Goal: Task Accomplishment & Management: Manage account settings

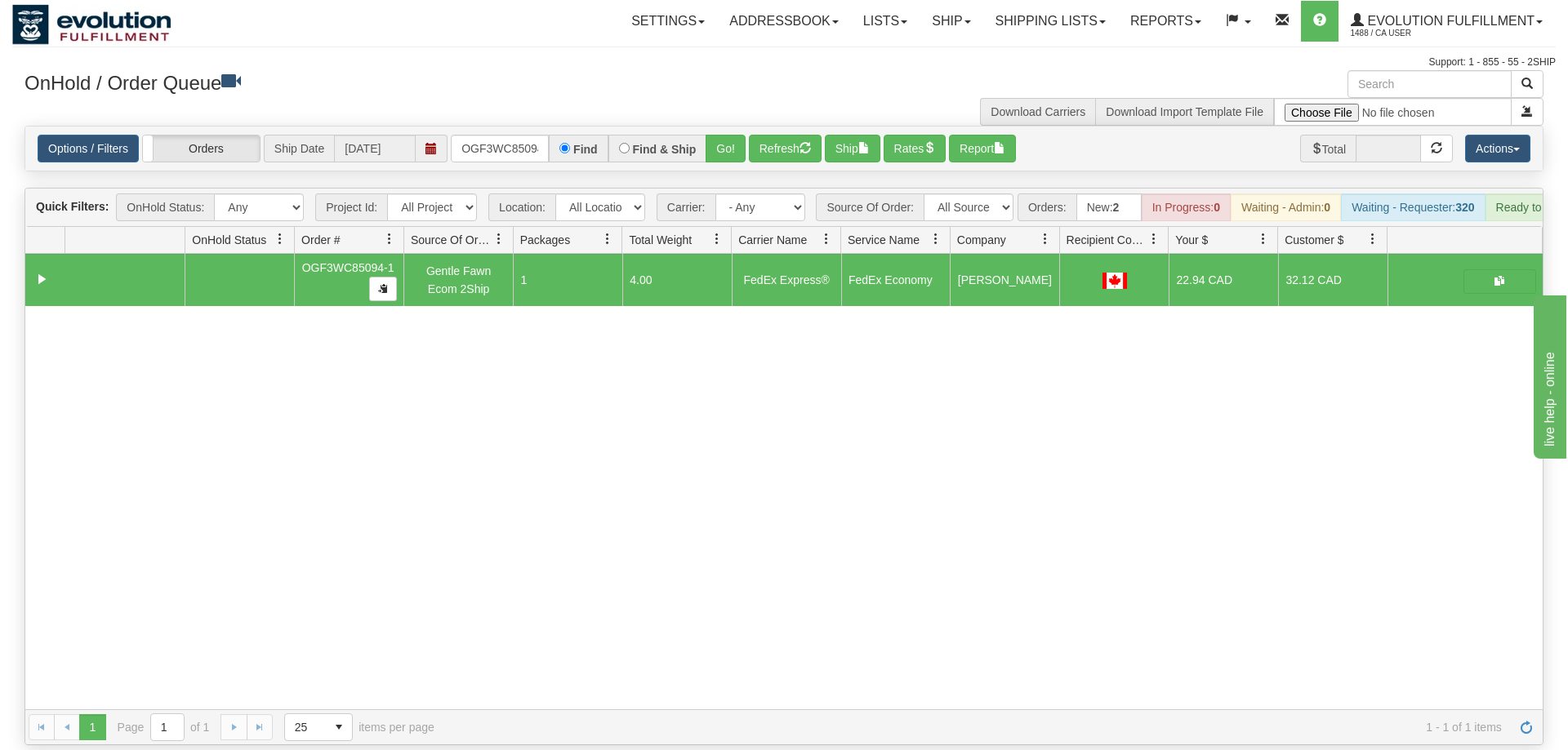
scroll to position [0, 15]
click at [510, 135] on input "OGF3WC85094-1" at bounding box center [499, 149] width 98 height 28
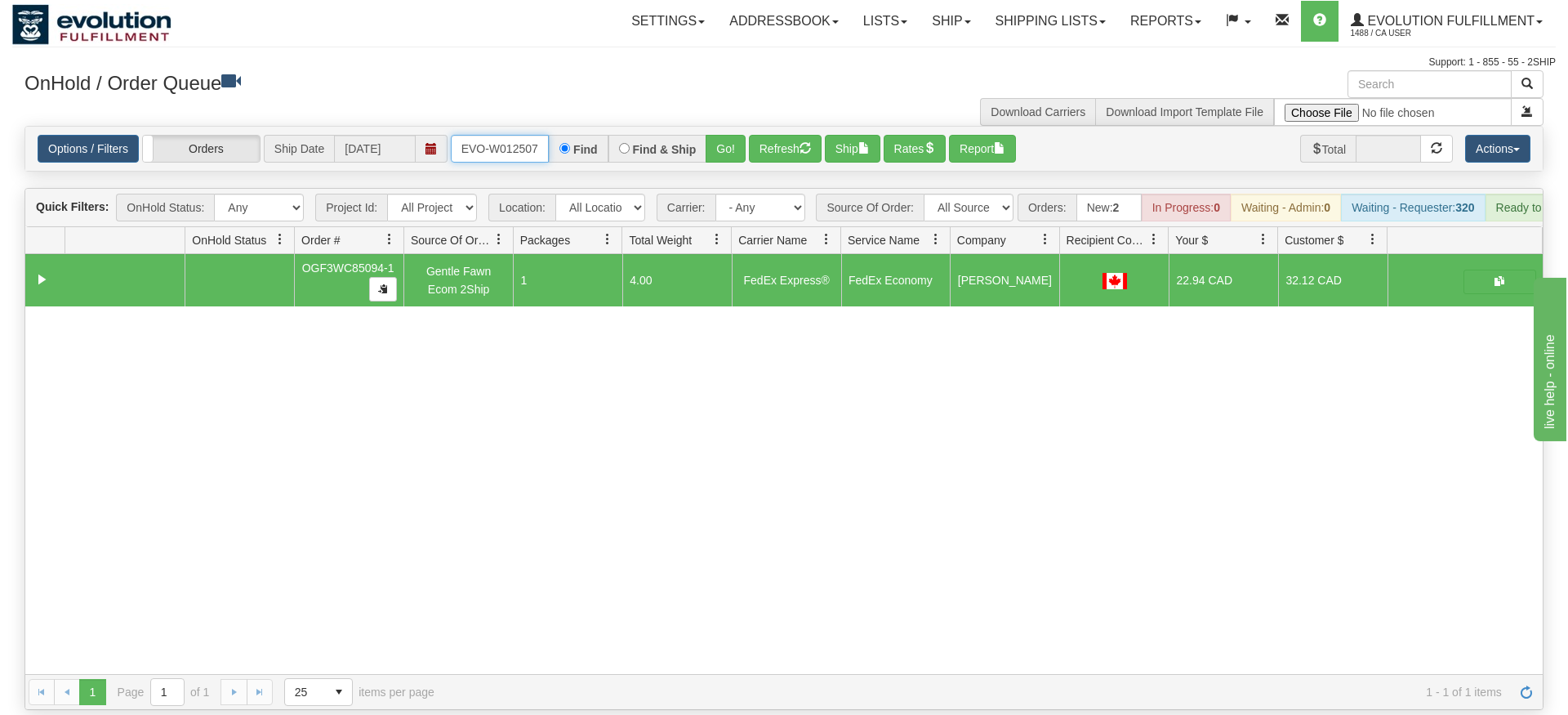
type input "ORSCEVO-W012507"
click at [731, 165] on div "Is equal to Is not equal to Contains Does not contains CAD USD EUR ZAR [PERSON_…" at bounding box center [784, 417] width 1543 height 584
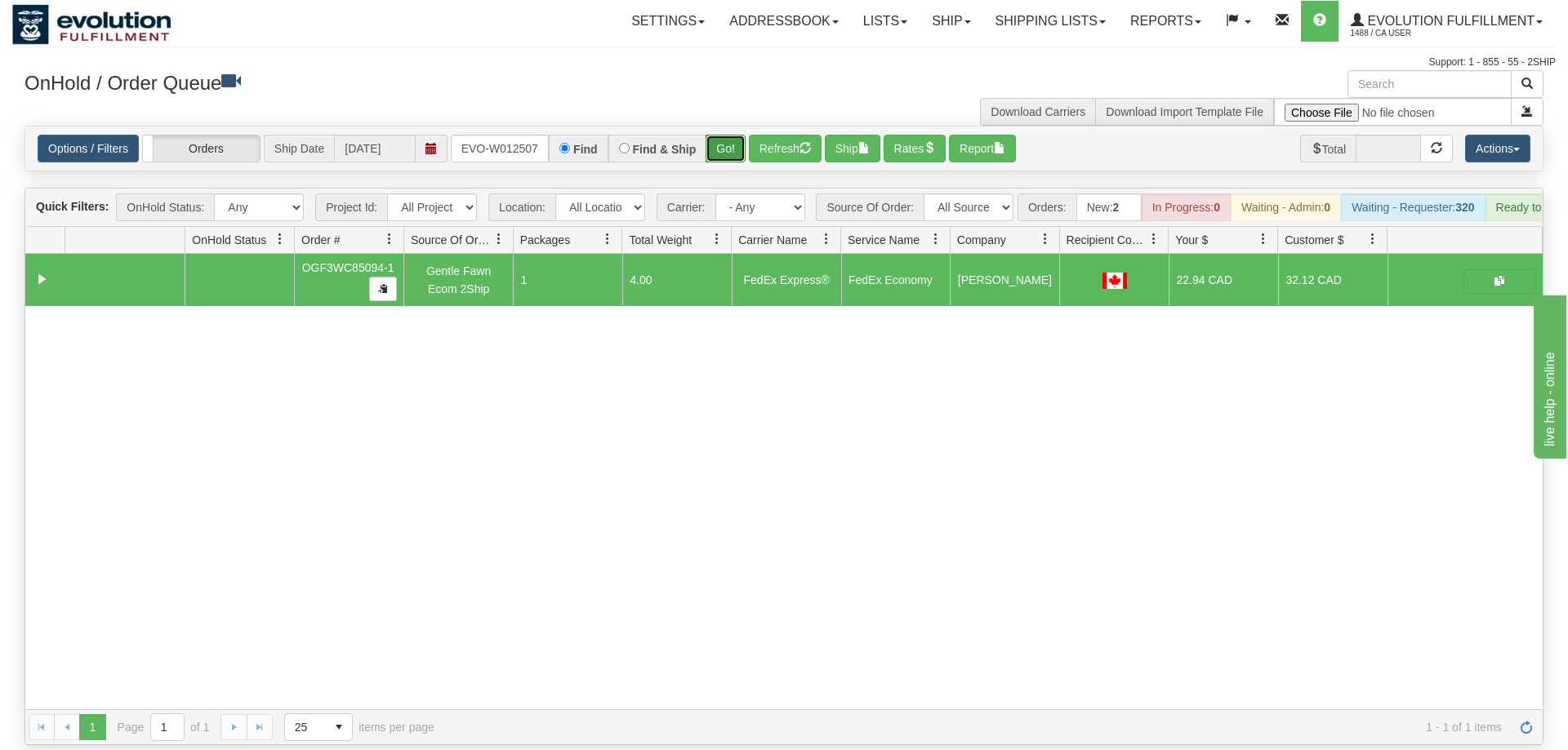
click at [727, 135] on button "Go!" at bounding box center [725, 149] width 40 height 28
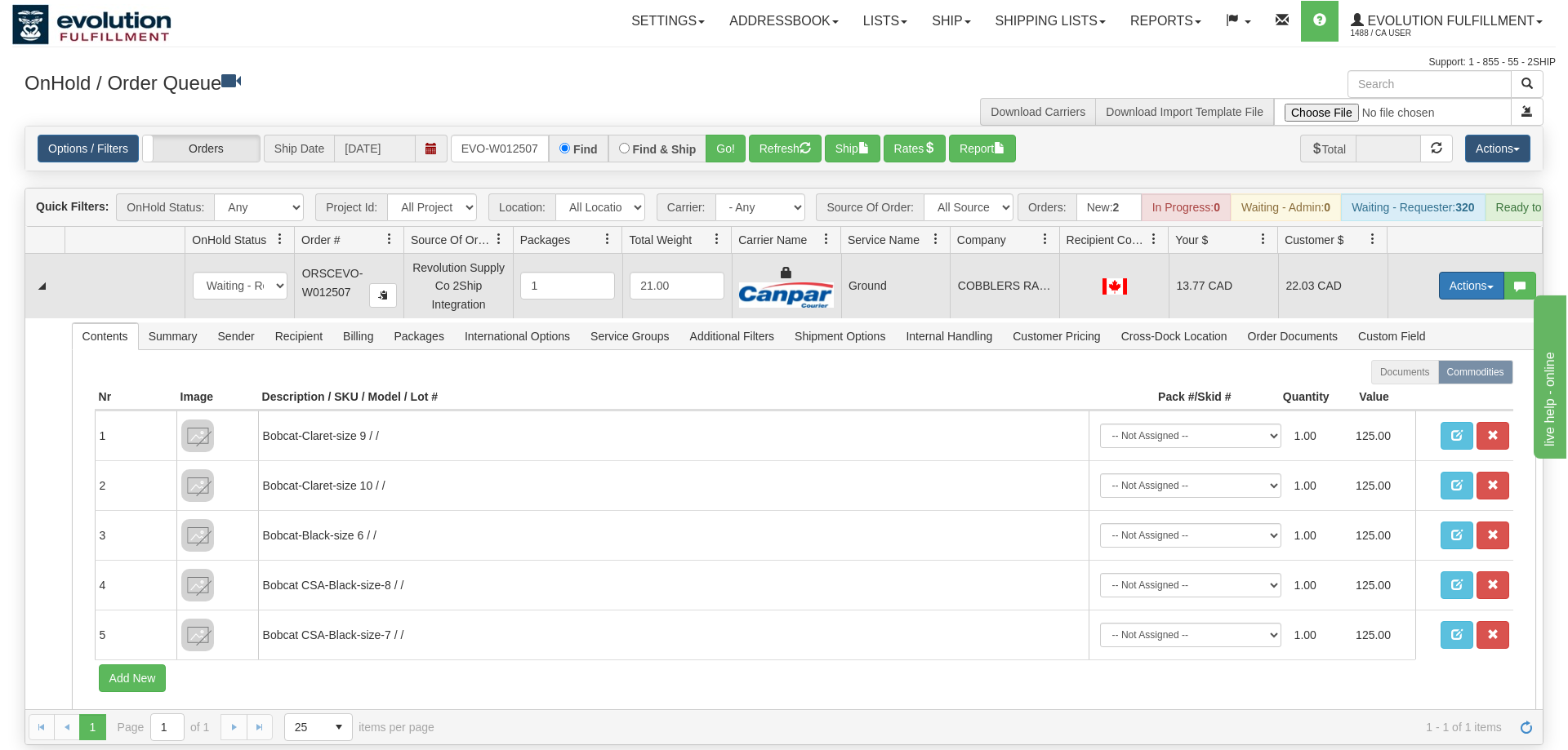
click at [1469, 273] on button "Actions" at bounding box center [1471, 285] width 65 height 28
click at [1401, 374] on span "Ship" at bounding box center [1407, 380] width 34 height 13
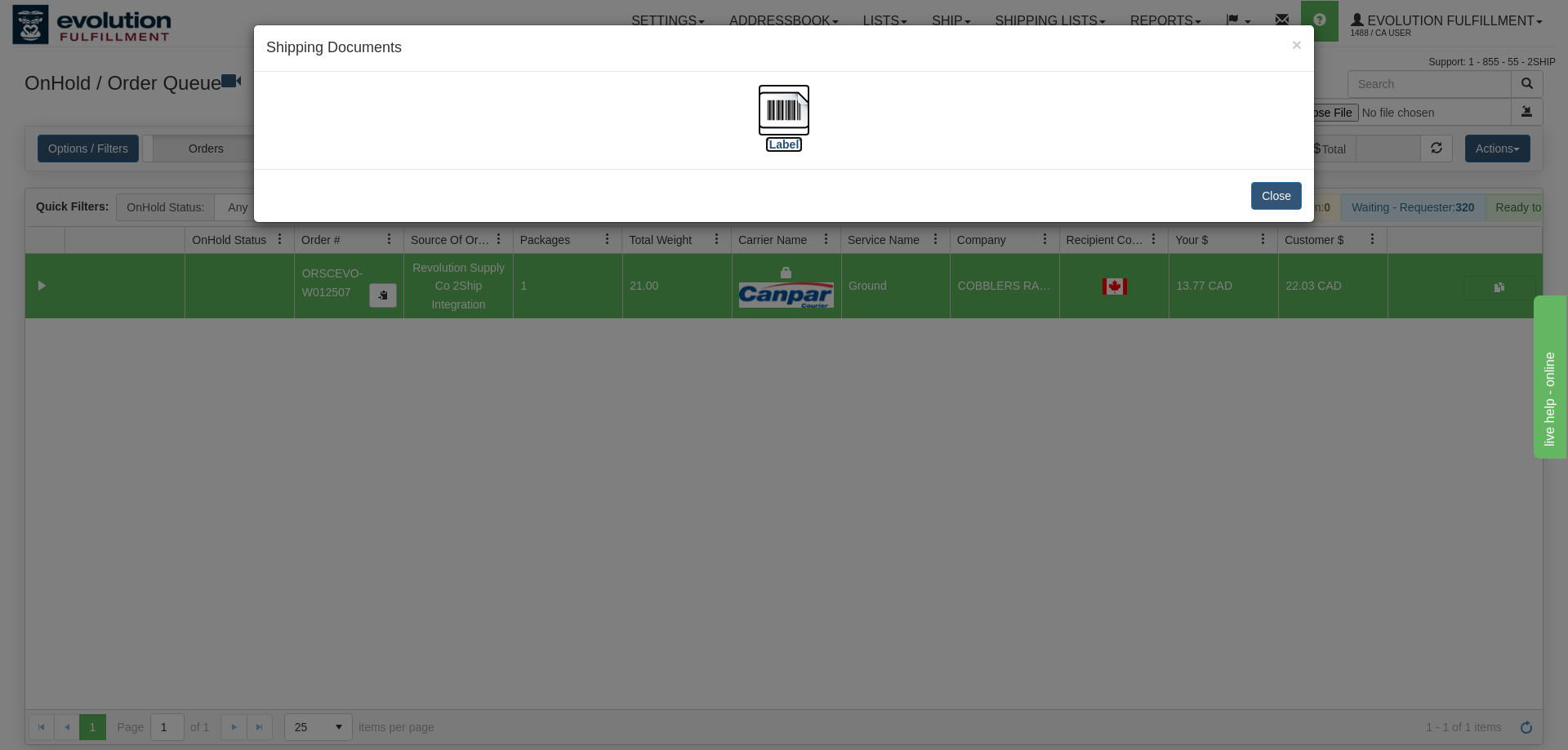
click at [771, 116] on img at bounding box center [784, 110] width 53 height 53
click at [1127, 480] on div "× Shipping Documents [Label] Close" at bounding box center [784, 375] width 1568 height 750
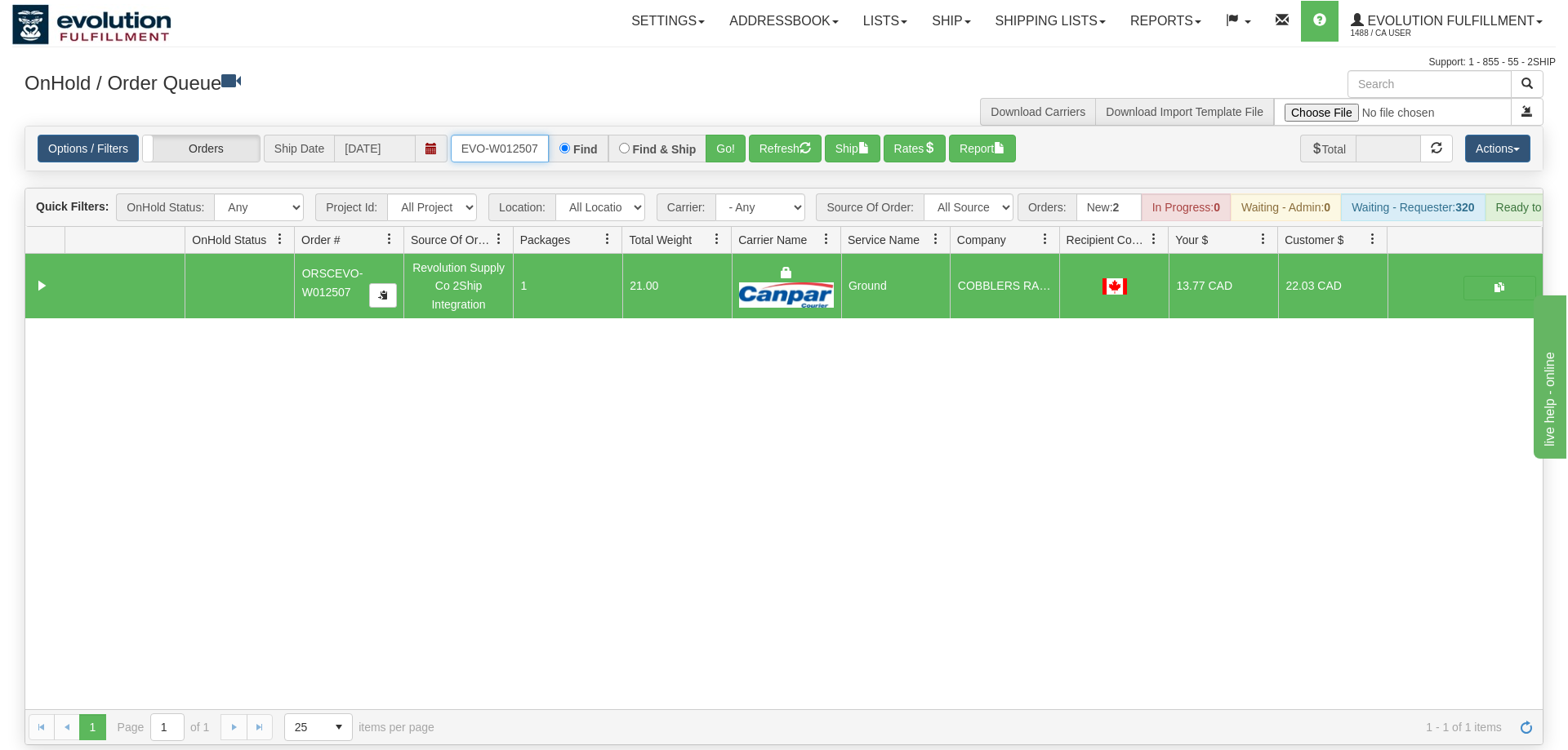
click at [503, 135] on input "ORSCEVO-W012507" at bounding box center [499, 149] width 98 height 28
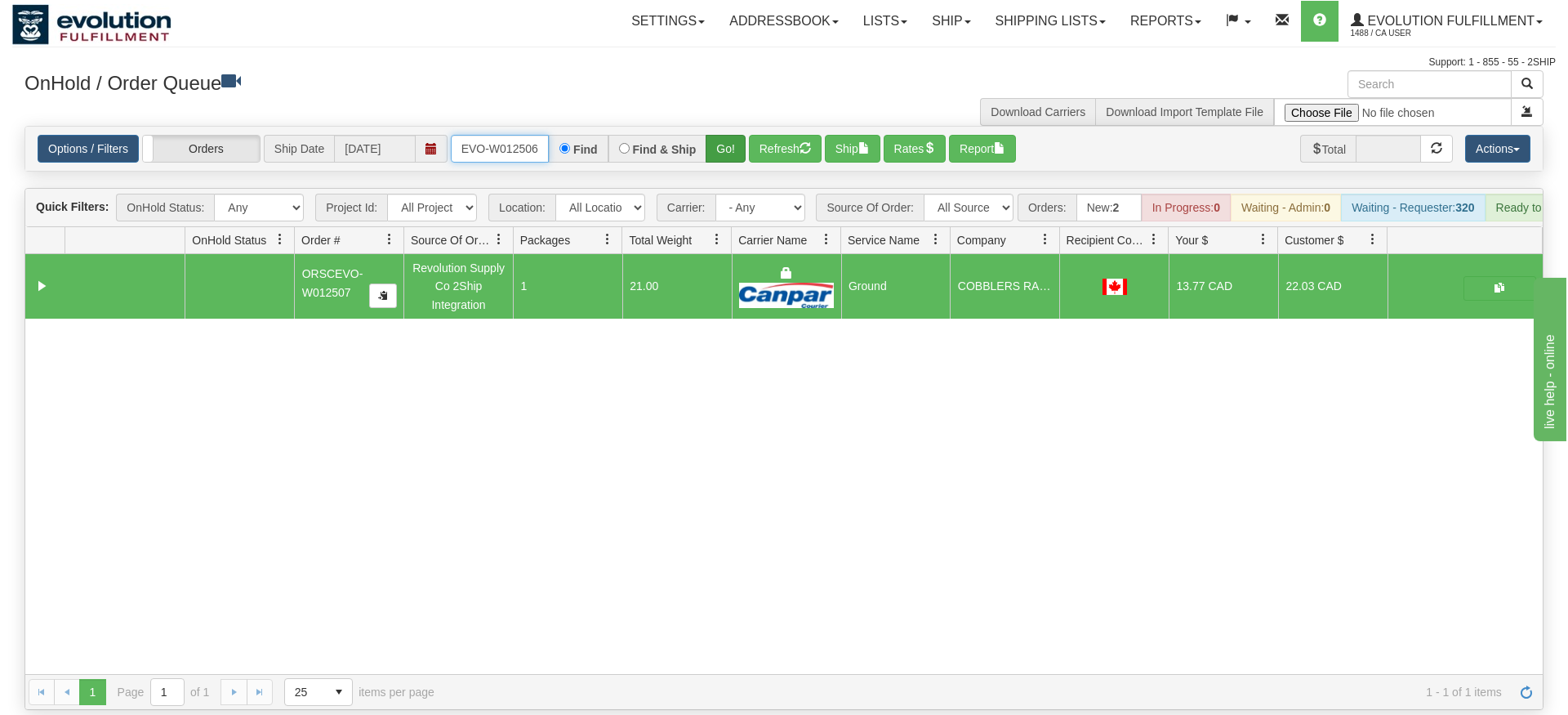
type input "ORSCEVO-W012506"
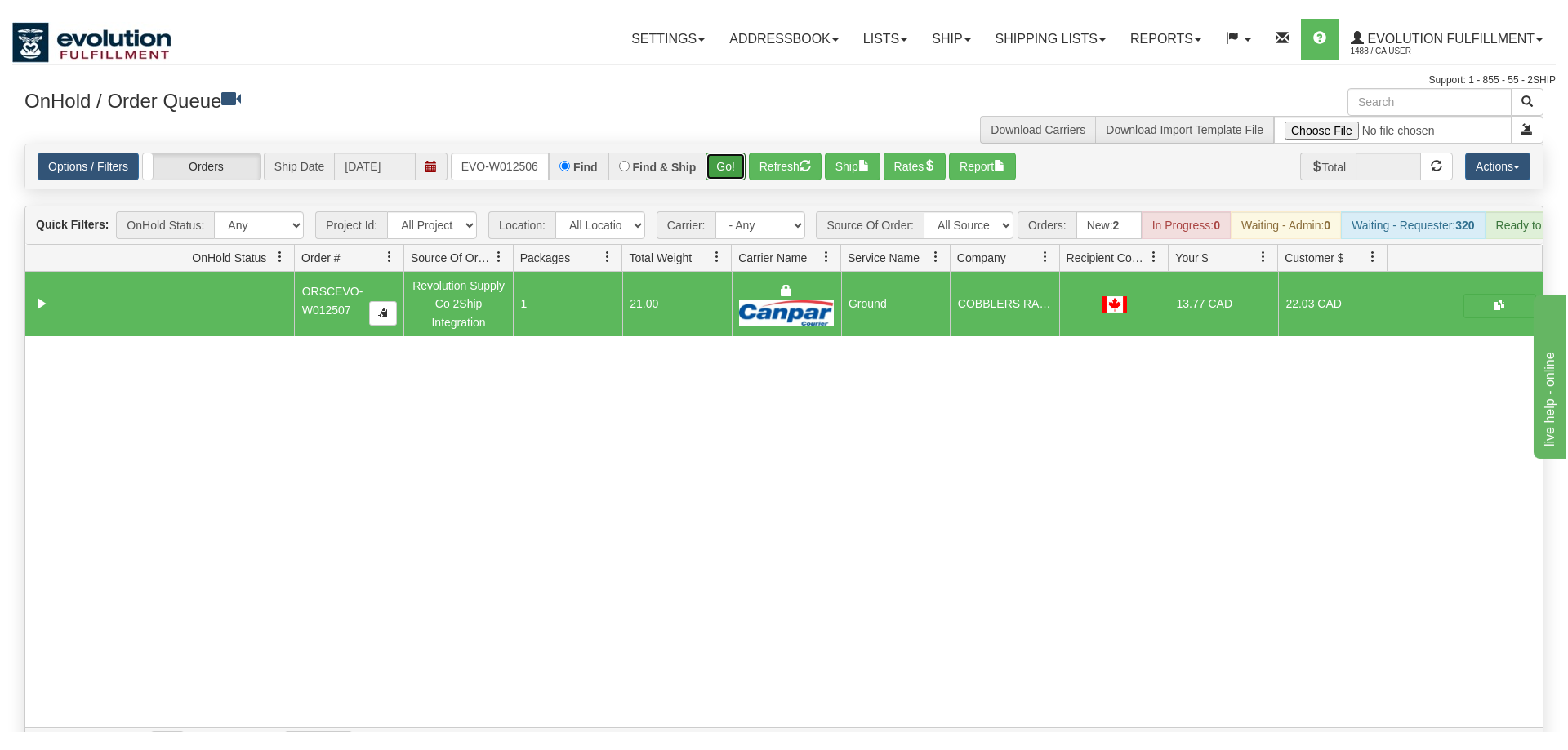
drag, startPoint x: 744, startPoint y: 114, endPoint x: 739, endPoint y: 150, distance: 36.3
click at [741, 150] on div "Is equal to Is not equal to Contains Does not contains CAD USD EUR ZAR [PERSON_…" at bounding box center [784, 435] width 1543 height 619
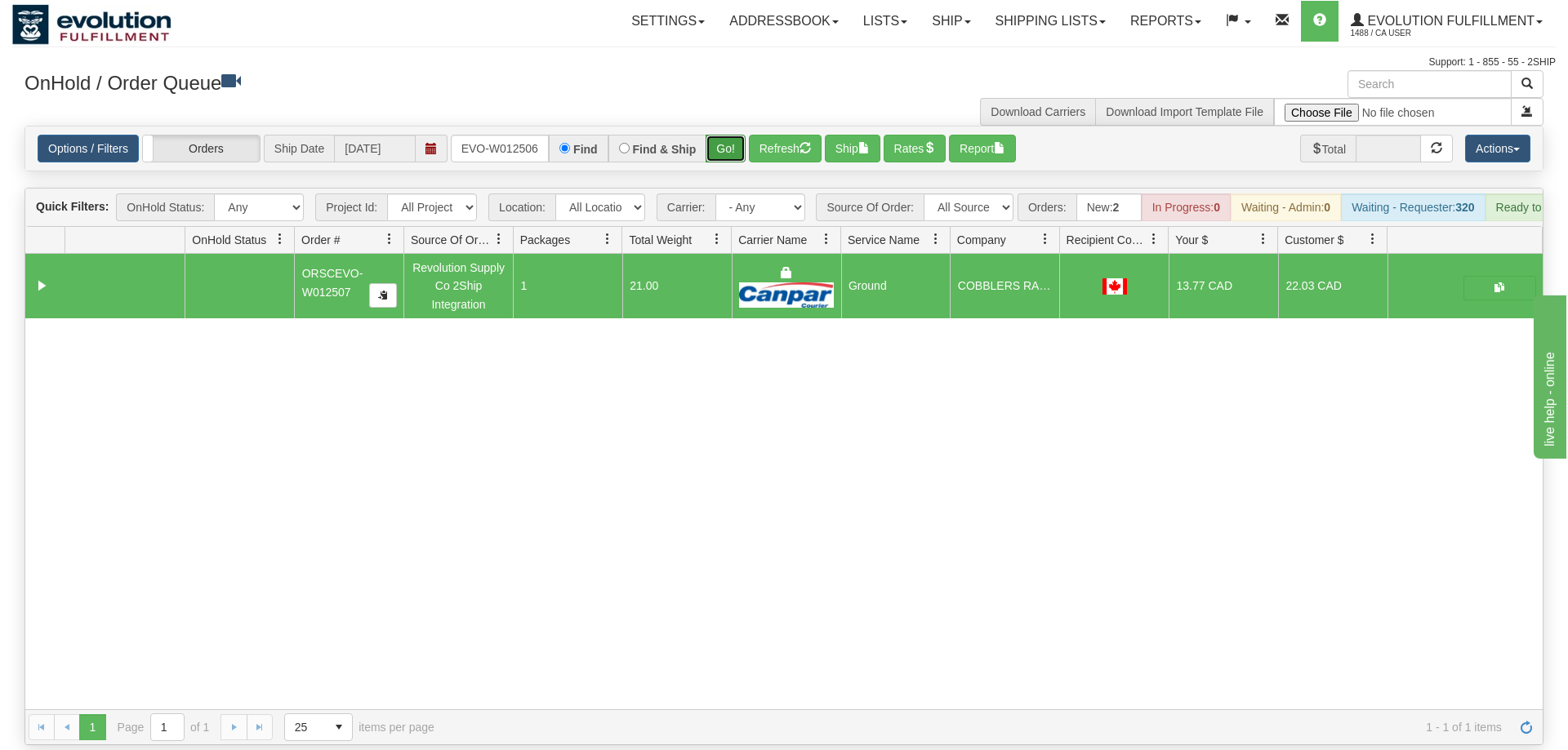
click at [729, 135] on button "Go!" at bounding box center [725, 149] width 40 height 28
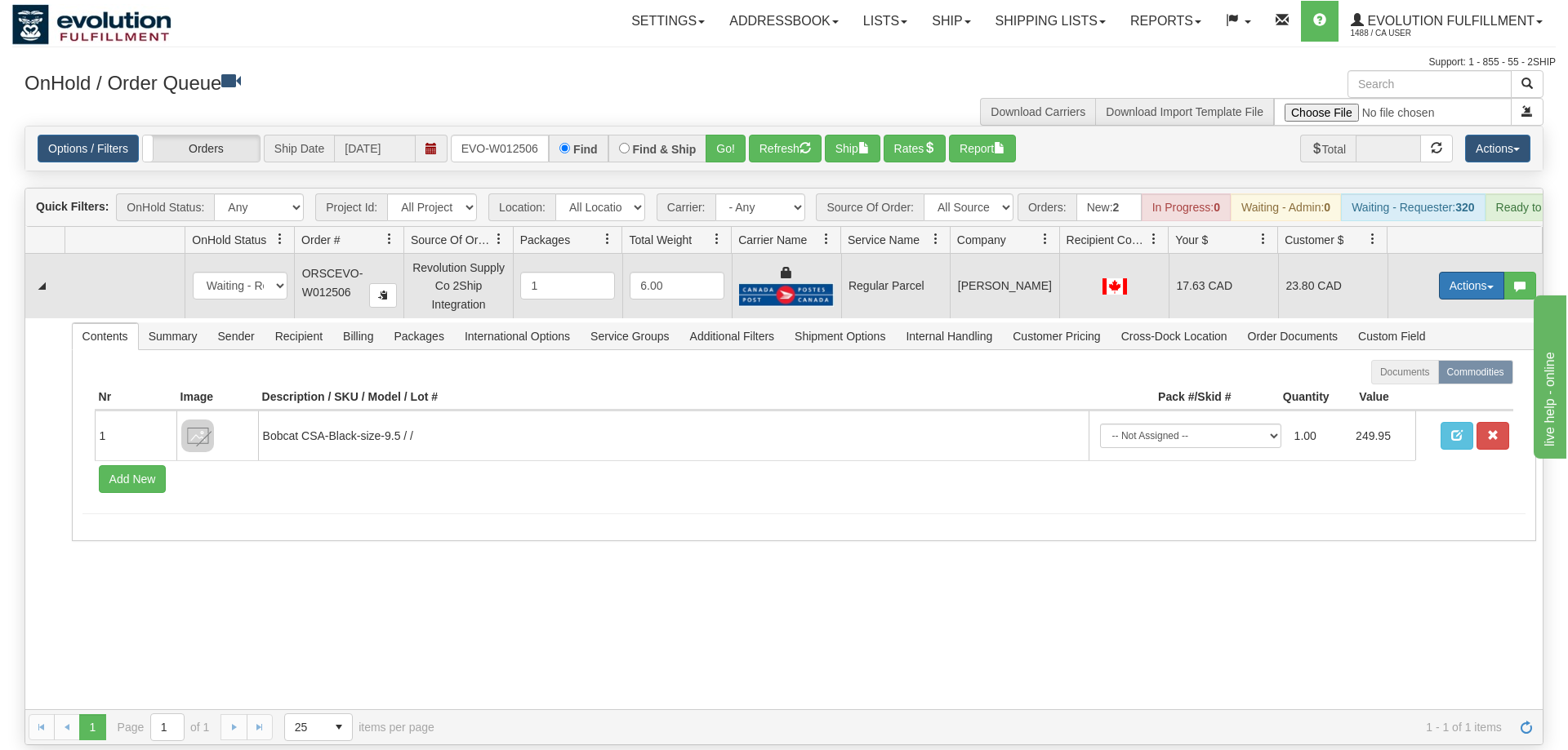
click at [1452, 272] on button "Actions" at bounding box center [1471, 285] width 65 height 28
click at [1418, 352] on span "Rate All Services" at bounding box center [1438, 358] width 98 height 13
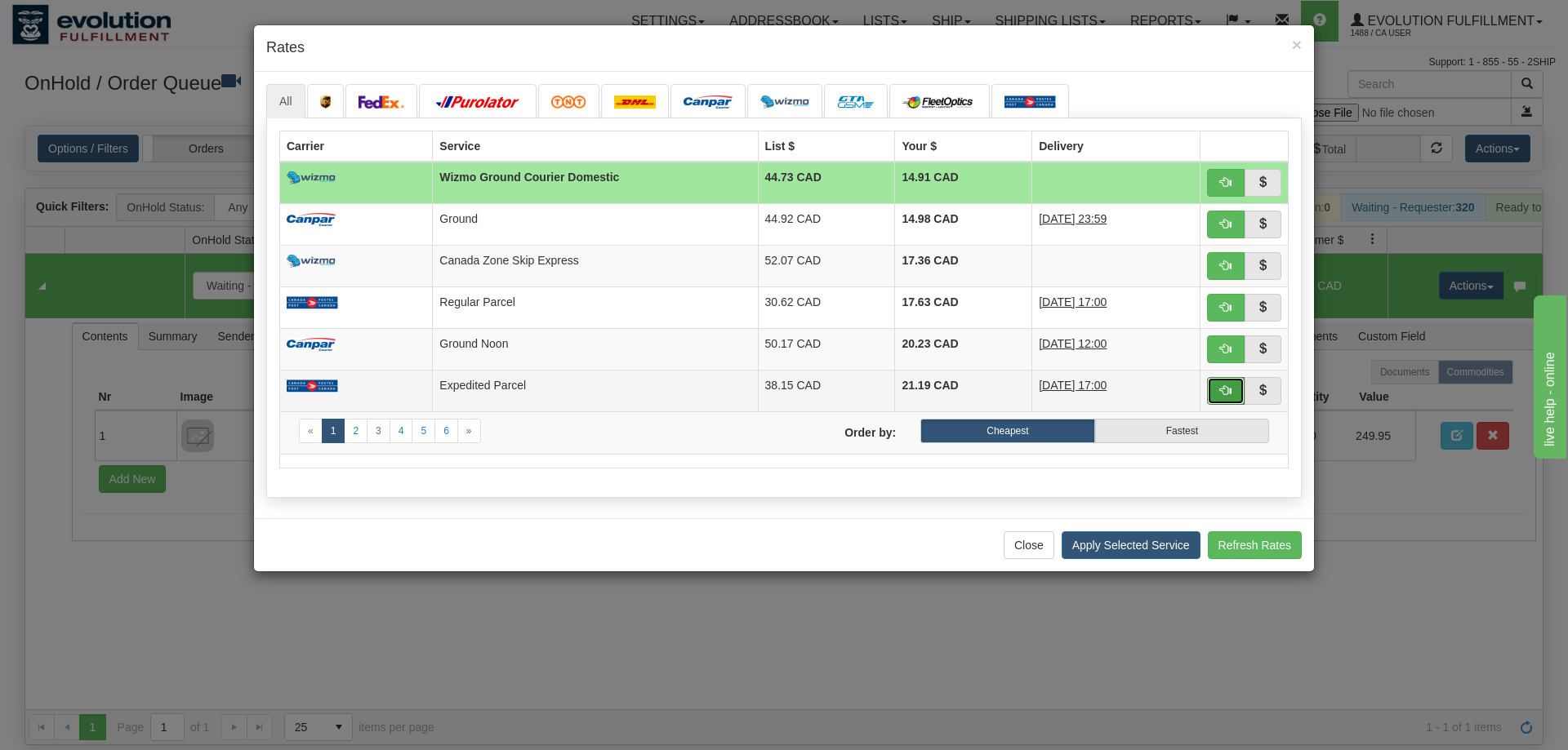
click at [1225, 393] on span "button" at bounding box center [1226, 390] width 11 height 11
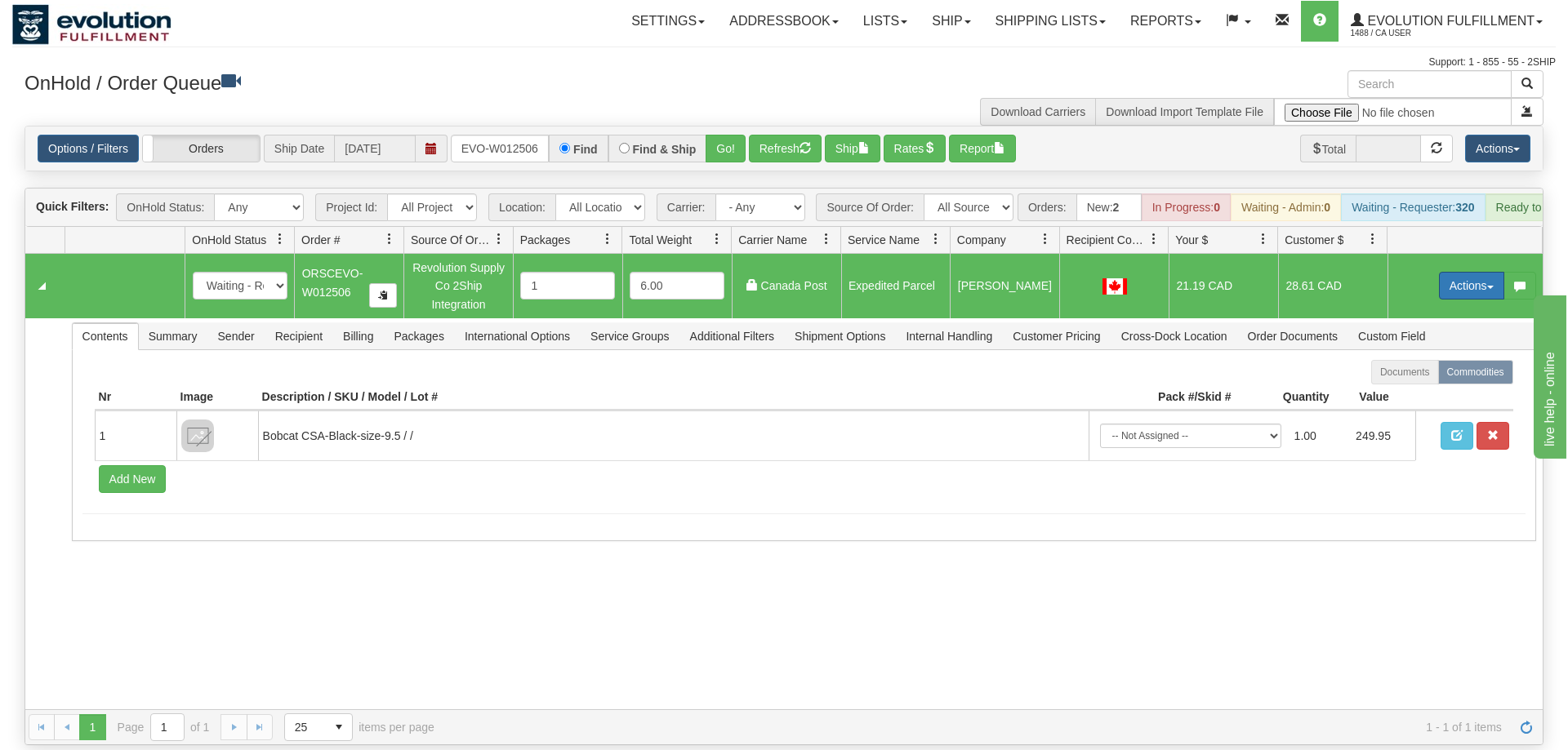
click at [1468, 272] on button "Actions" at bounding box center [1471, 285] width 65 height 28
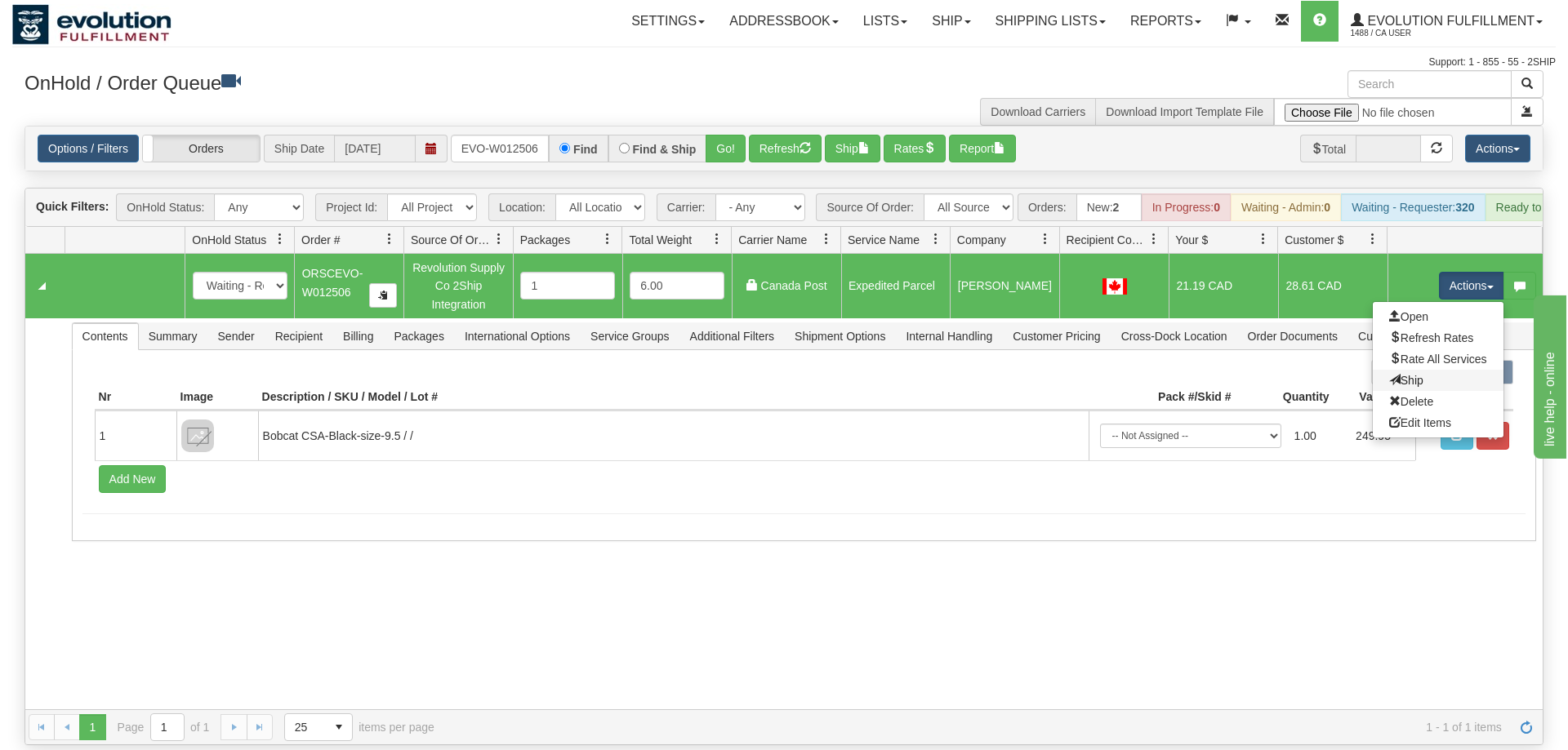
click at [1435, 369] on link "Ship" at bounding box center [1438, 380] width 131 height 21
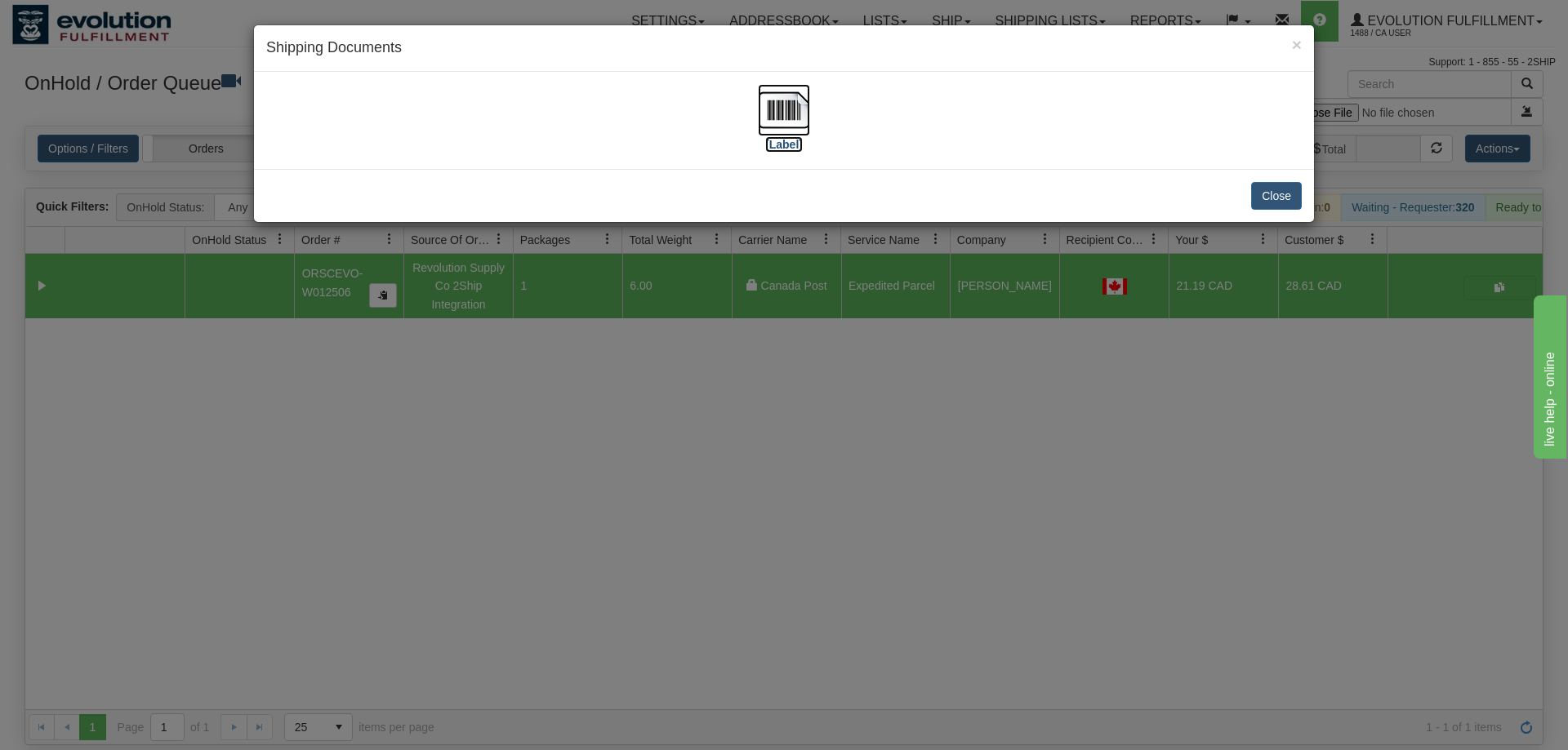
click at [795, 135] on img at bounding box center [784, 110] width 53 height 53
click at [748, 332] on div "× Shipping Documents [Label] Close" at bounding box center [784, 375] width 1568 height 750
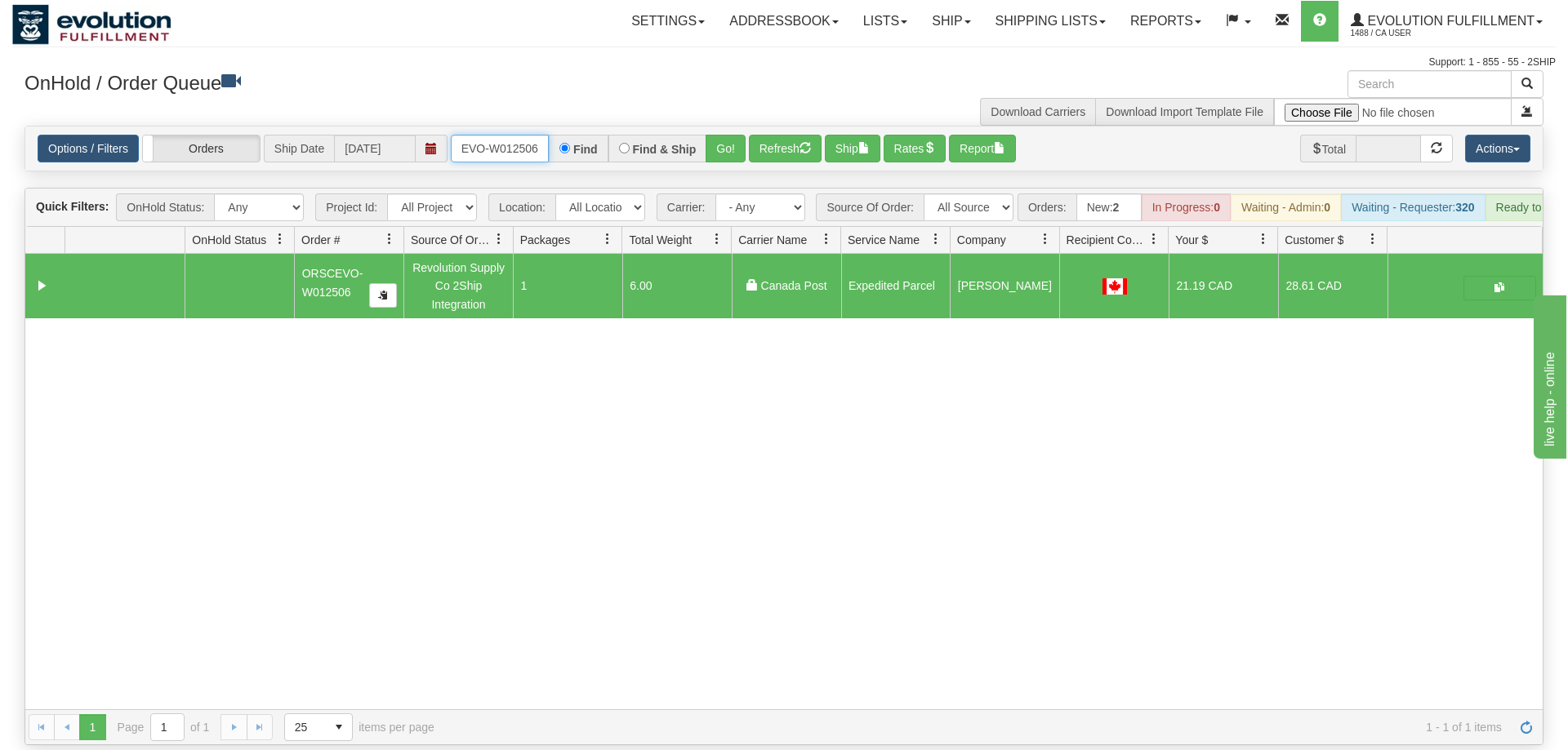
click at [515, 135] on input "ORSCEVO-W012506" at bounding box center [499, 149] width 98 height 28
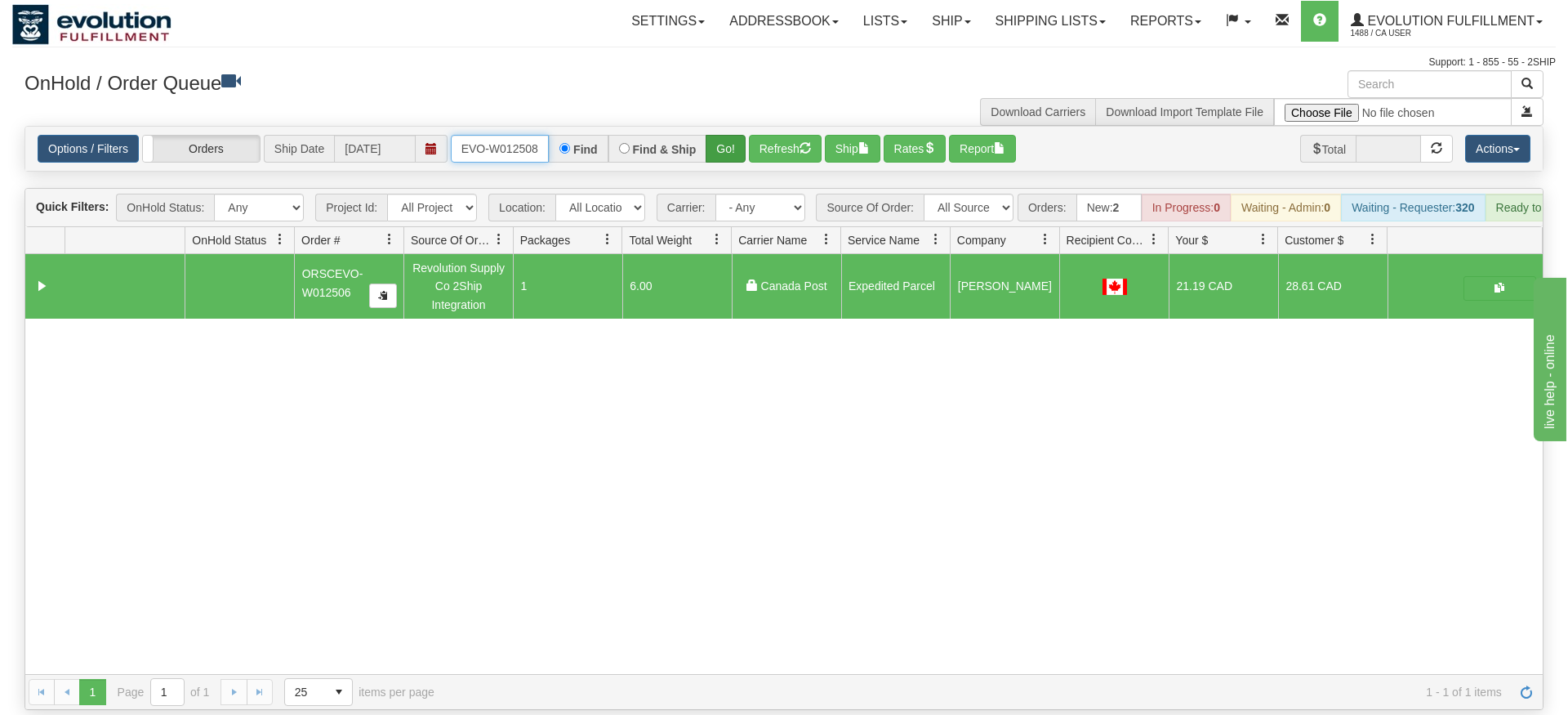
type input "ORSCEVO-W012508"
click at [723, 150] on div "Is equal to Is not equal to Contains Does not contains CAD USD EUR ZAR [PERSON_…" at bounding box center [784, 417] width 1543 height 584
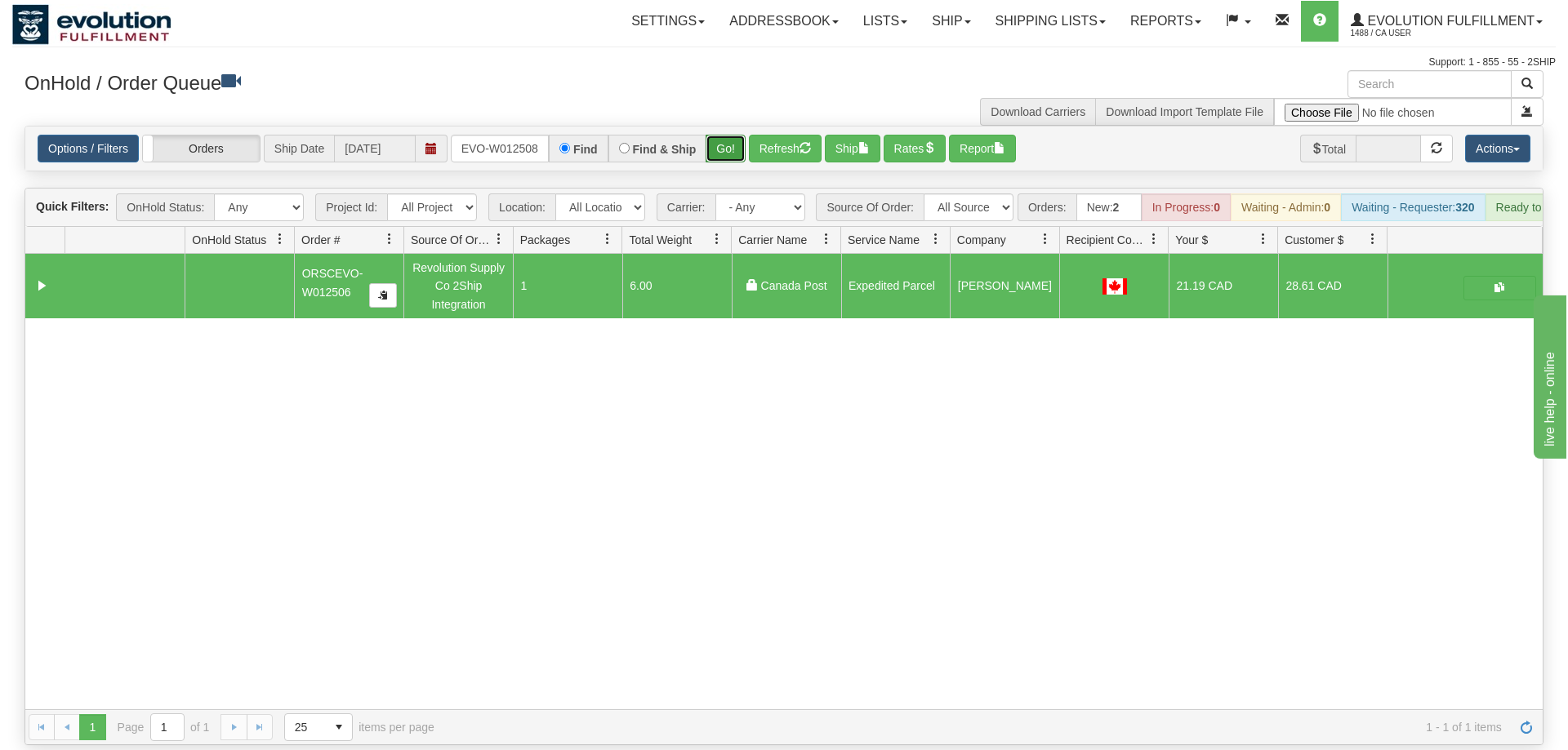
click at [723, 135] on button "Go!" at bounding box center [725, 149] width 40 height 28
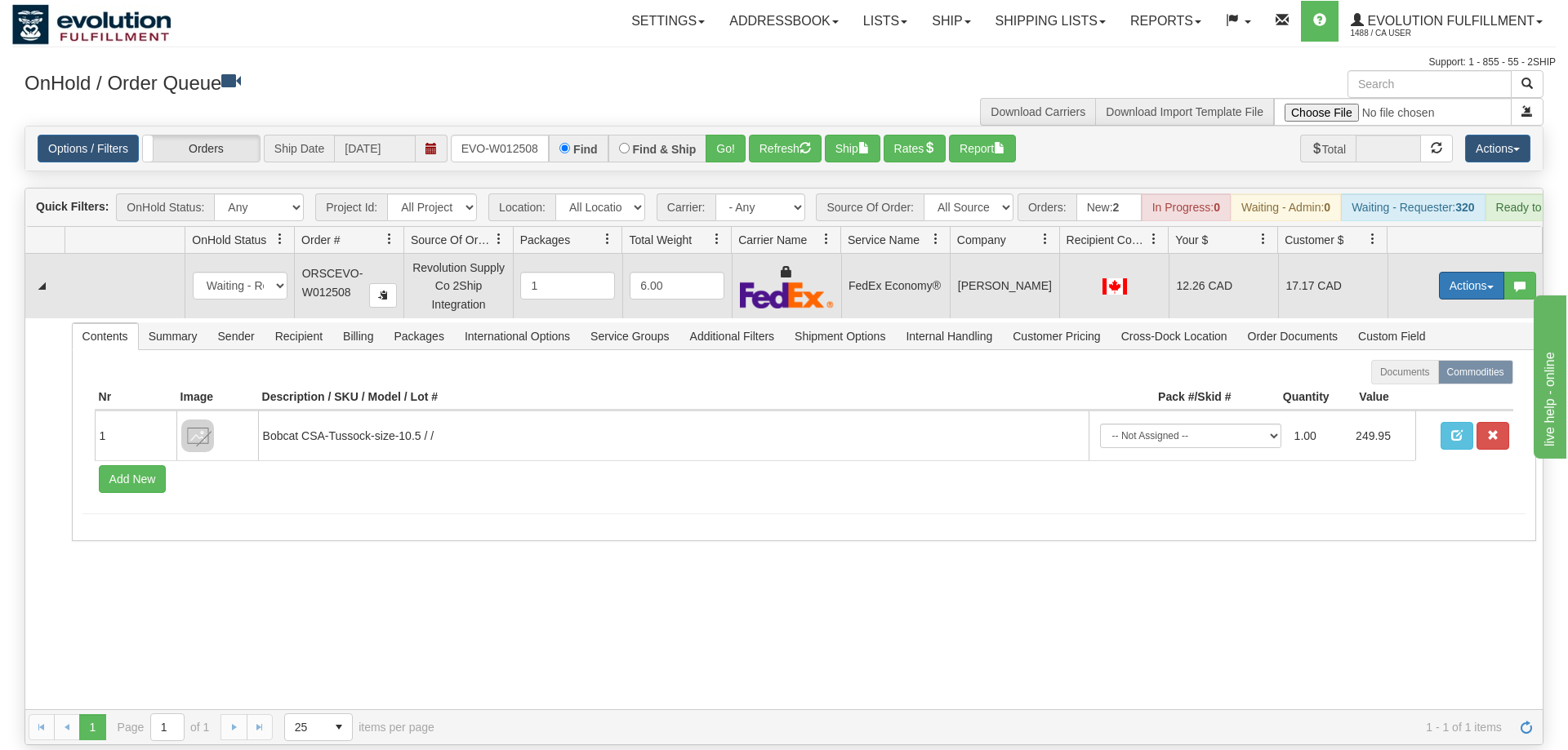
click at [1467, 272] on button "Actions" at bounding box center [1471, 285] width 65 height 28
click at [1425, 369] on link "Ship" at bounding box center [1438, 380] width 131 height 21
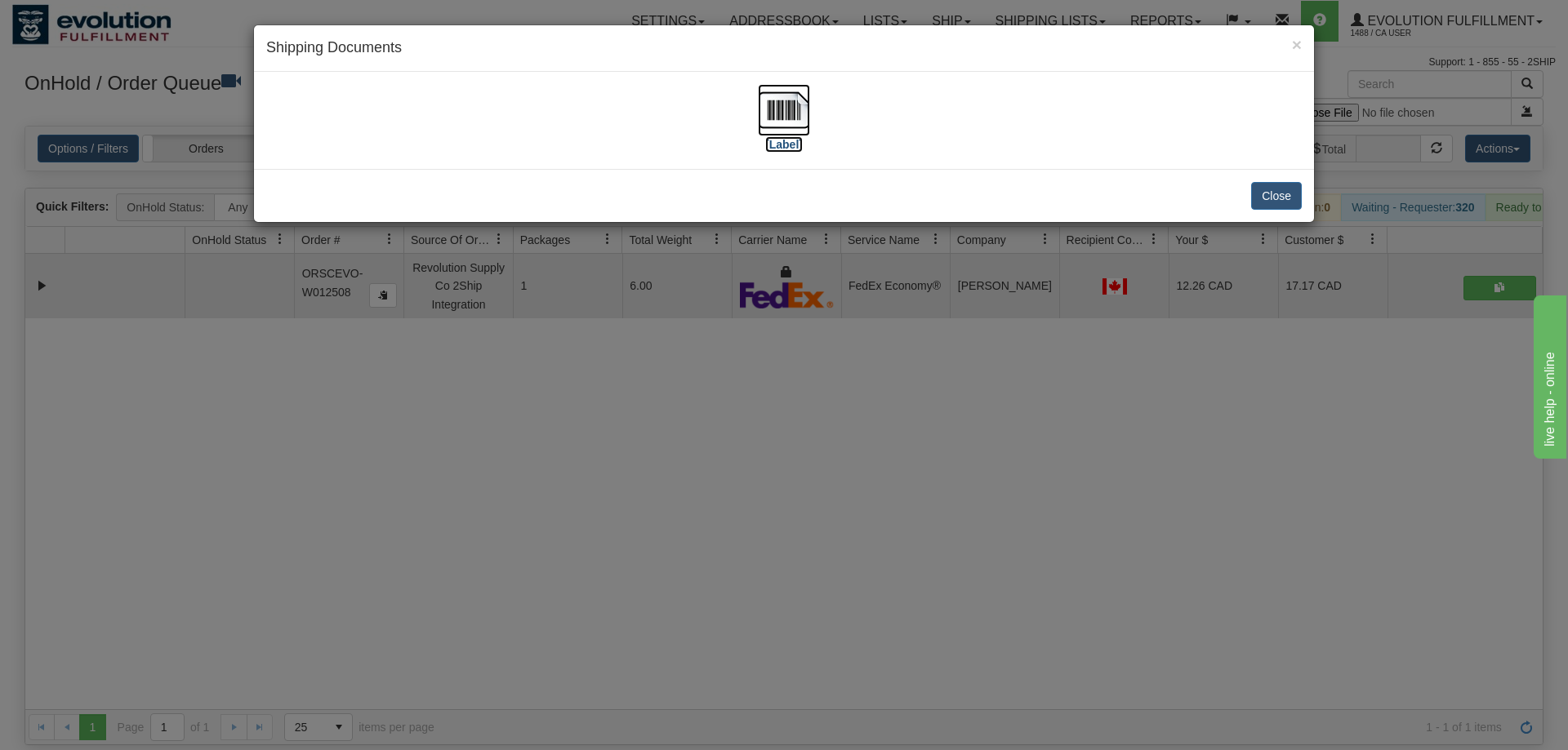
click at [775, 101] on img at bounding box center [784, 110] width 53 height 53
drag, startPoint x: 611, startPoint y: 414, endPoint x: 600, endPoint y: 367, distance: 48.3
click at [613, 414] on div "× Shipping Documents [Label] Close" at bounding box center [784, 375] width 1568 height 750
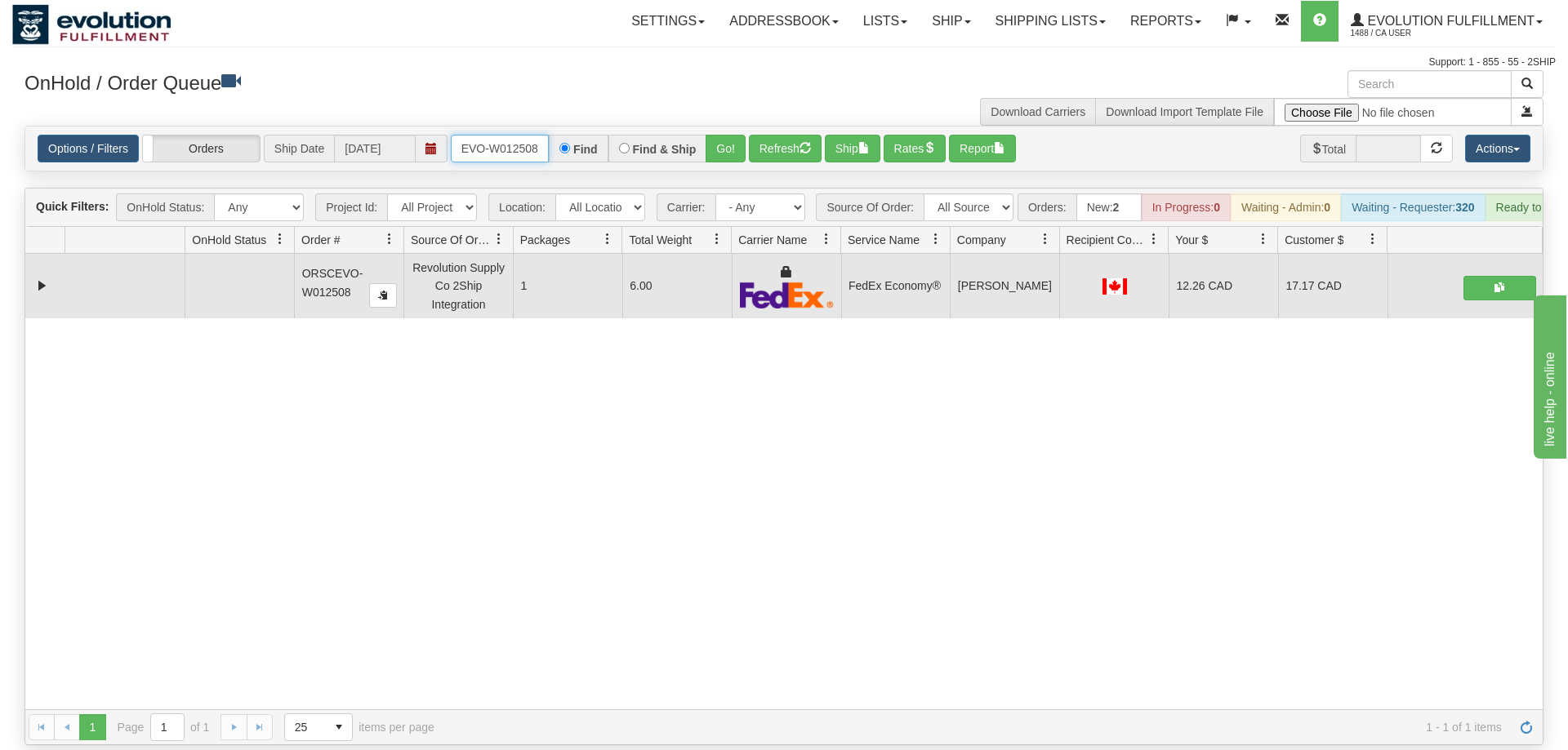
click at [507, 135] on input "ORSCEVO-W012508" at bounding box center [499, 149] width 98 height 28
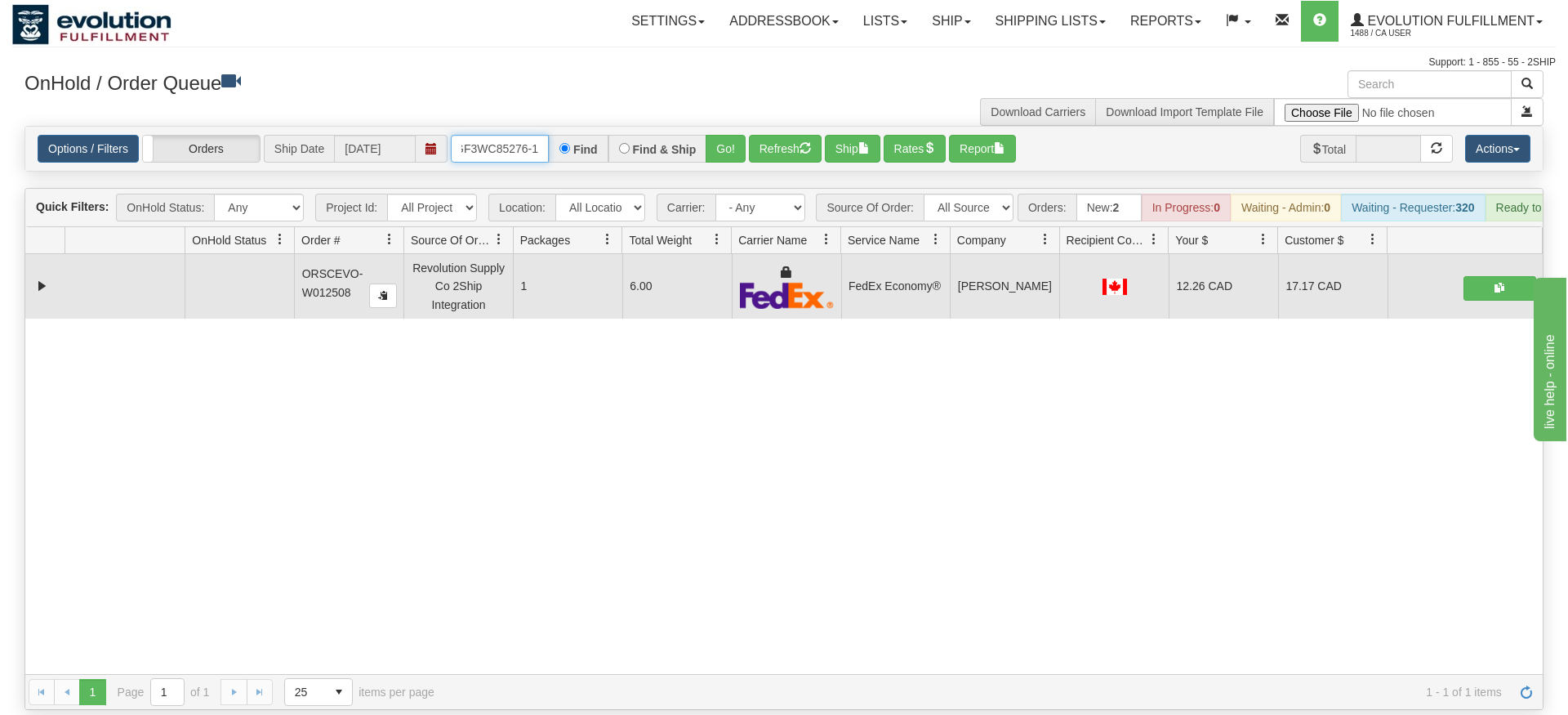
type input "OGF3WC85276-1"
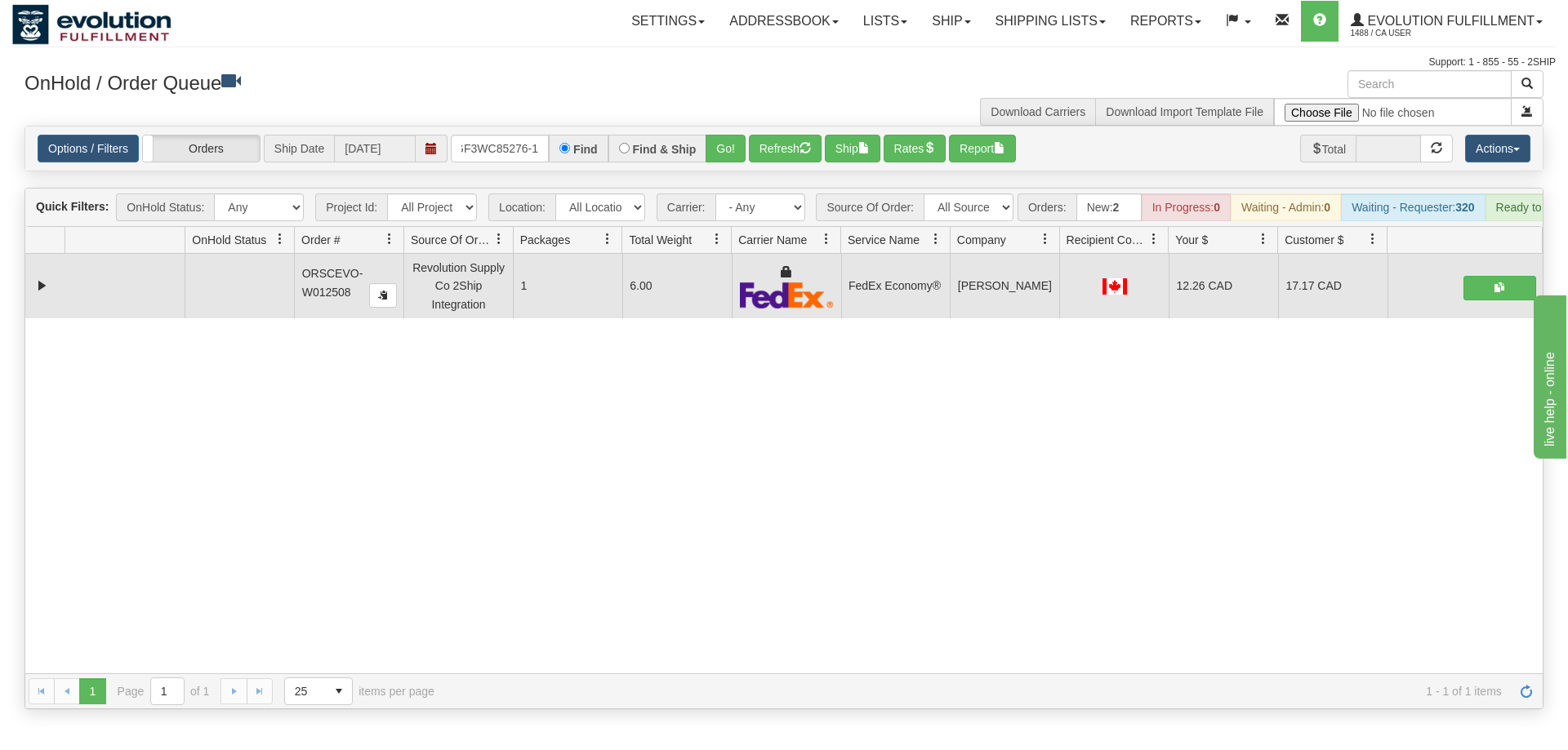
click at [702, 146] on div "Options / Filters Group Shipments Orders Ship Date [DATE] OGF3WC85276-1 Find Fi…" at bounding box center [784, 149] width 1518 height 44
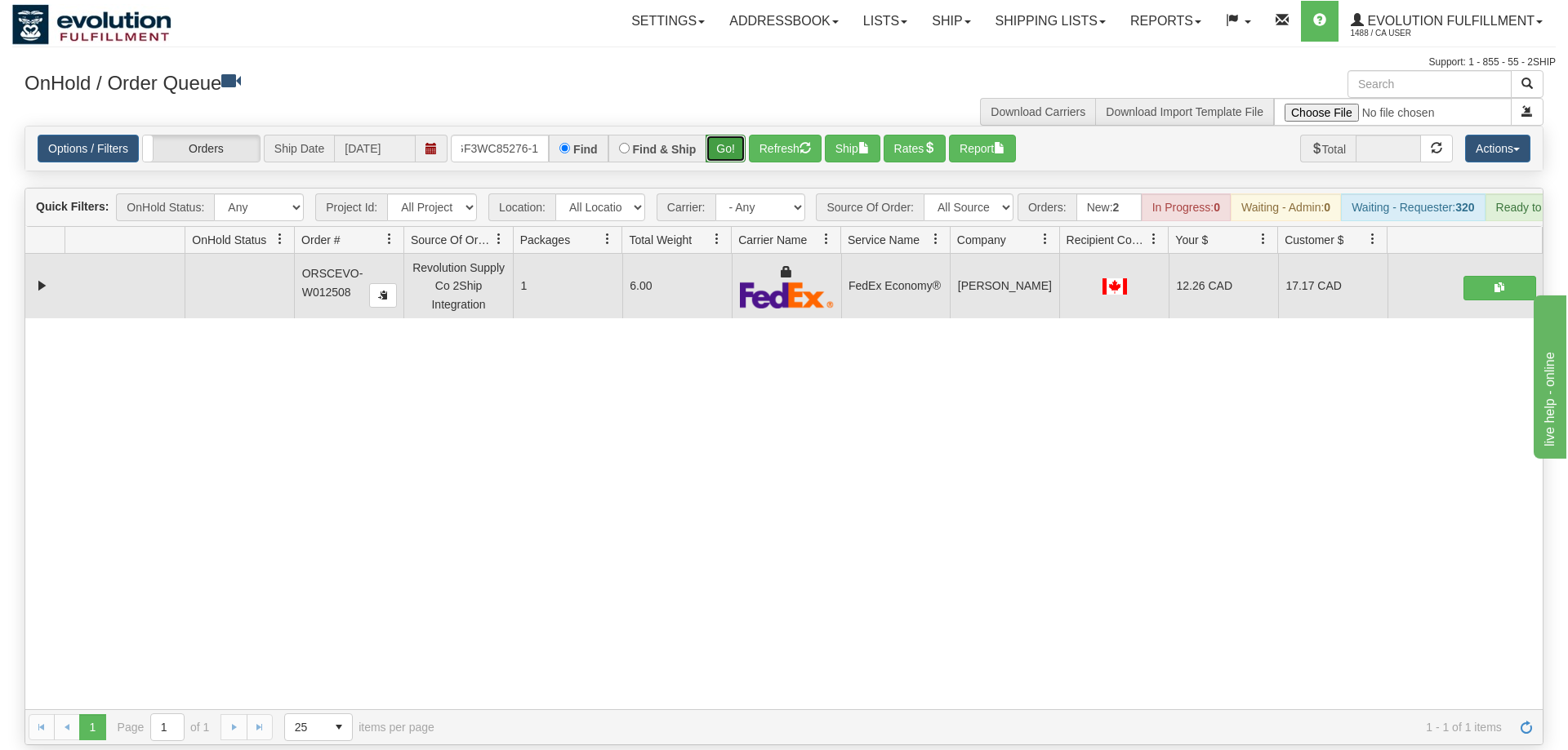
click at [723, 135] on button "Go!" at bounding box center [725, 149] width 40 height 28
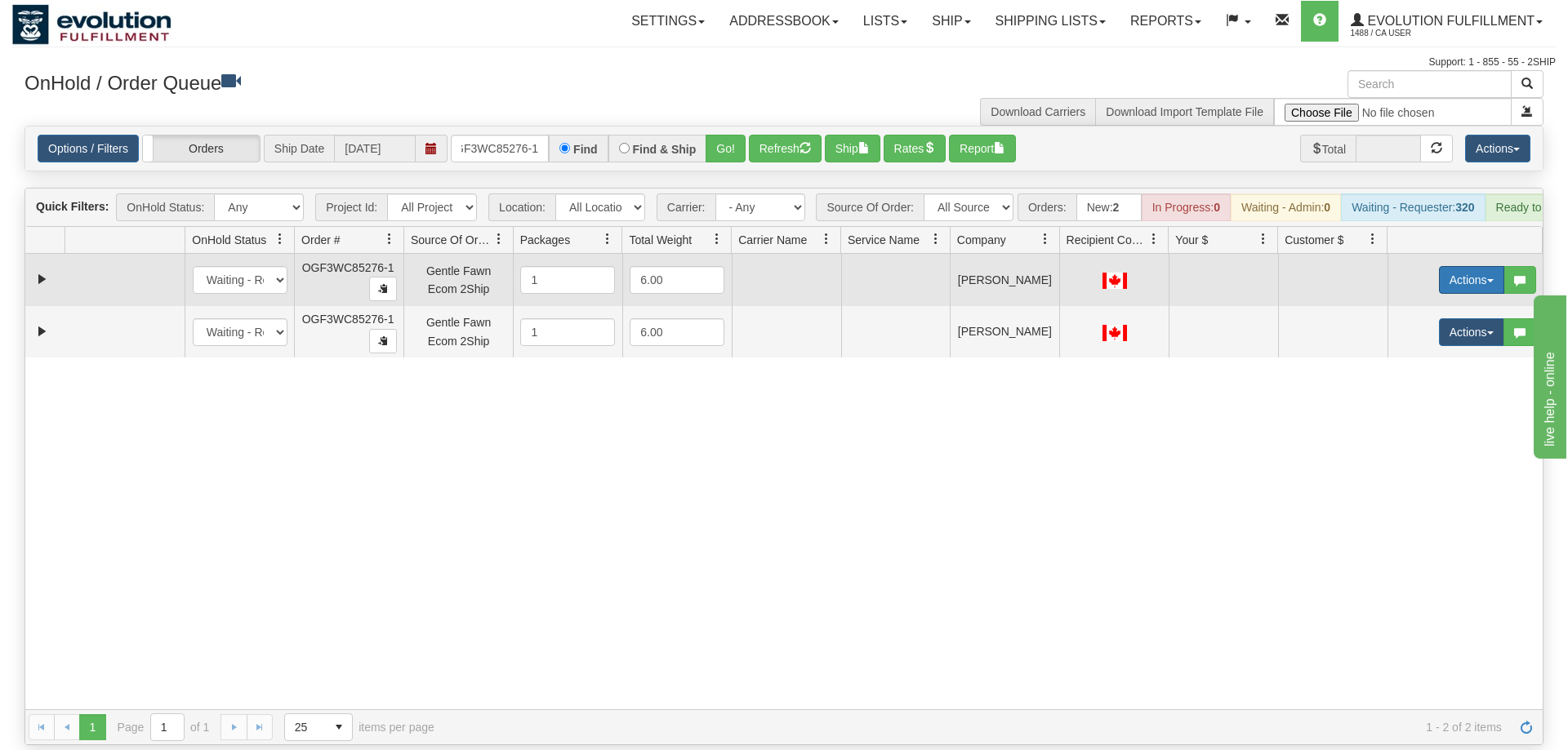
click at [1446, 266] on button "Actions" at bounding box center [1471, 279] width 65 height 28
click at [1432, 347] on span "Rate All Services" at bounding box center [1438, 352] width 98 height 13
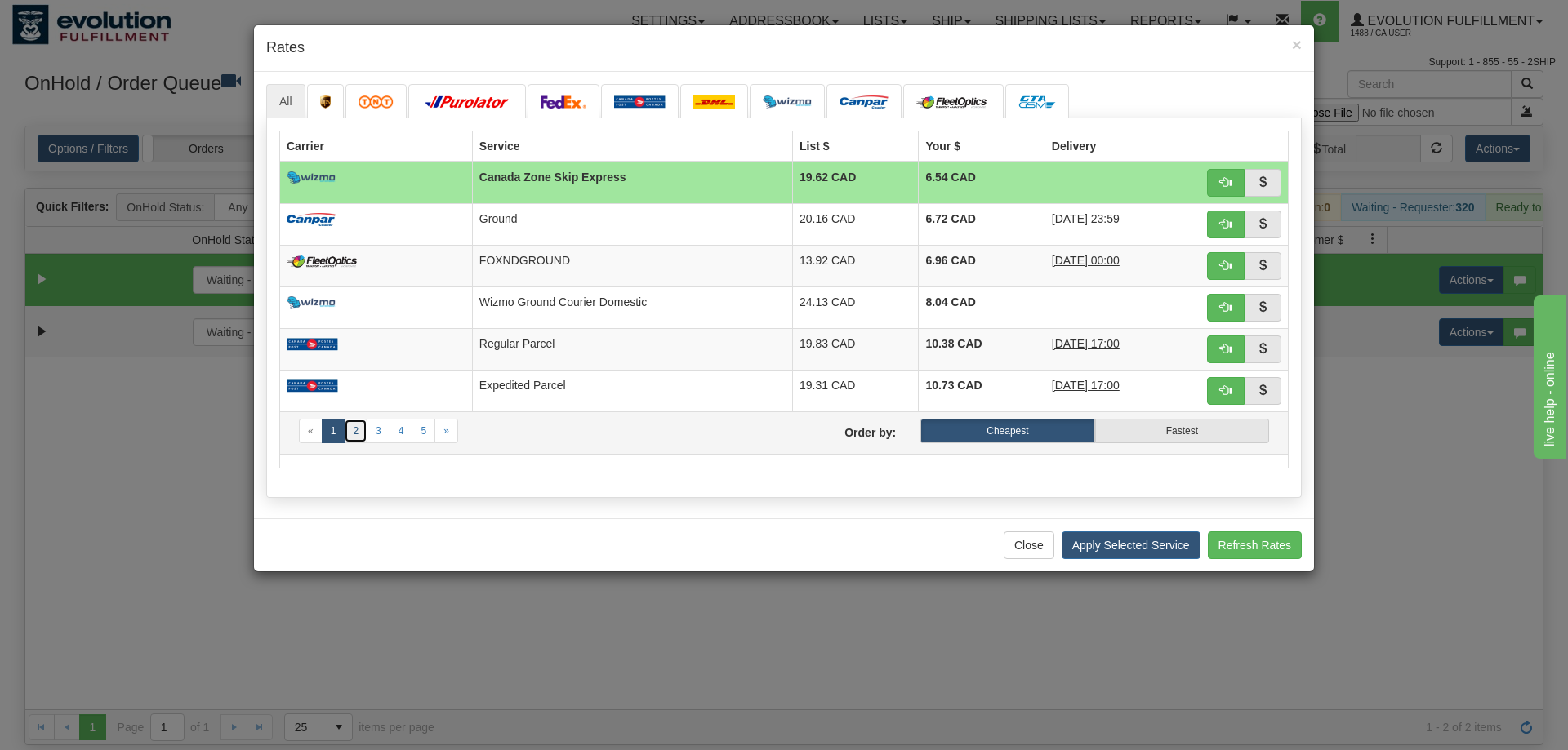
click at [352, 430] on link "2" at bounding box center [356, 431] width 24 height 25
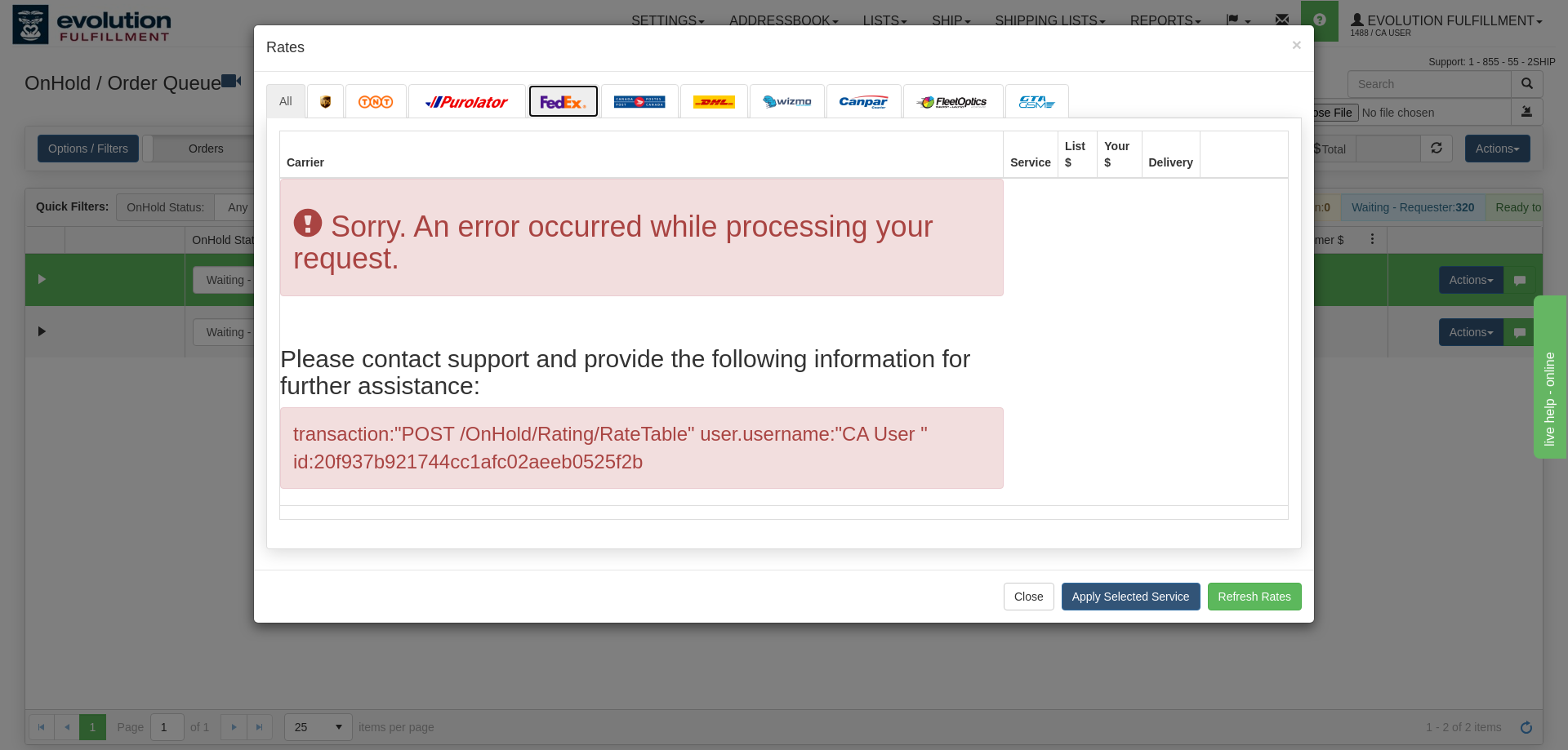
click at [583, 105] on img at bounding box center [563, 101] width 46 height 13
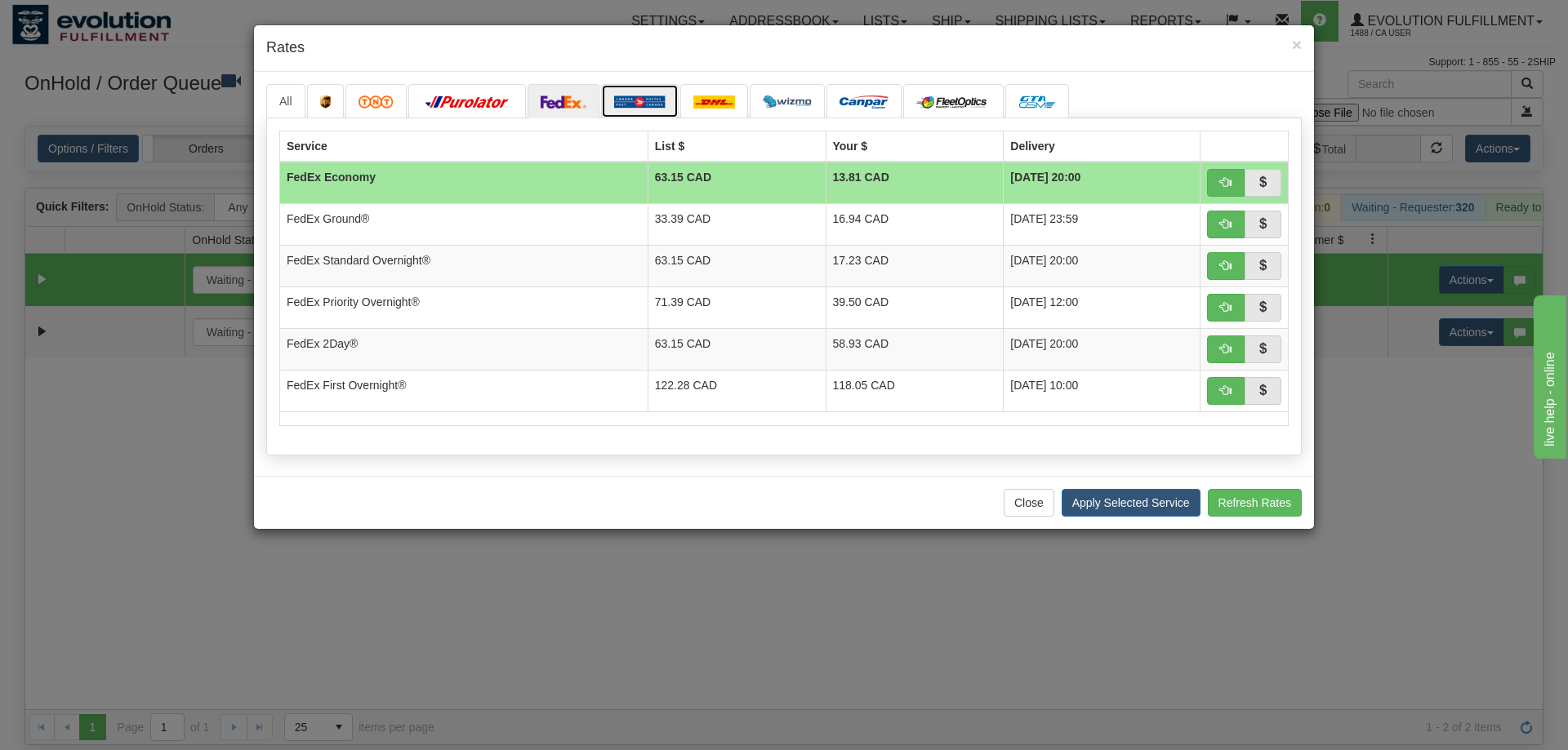
click at [617, 96] on img at bounding box center [640, 101] width 52 height 13
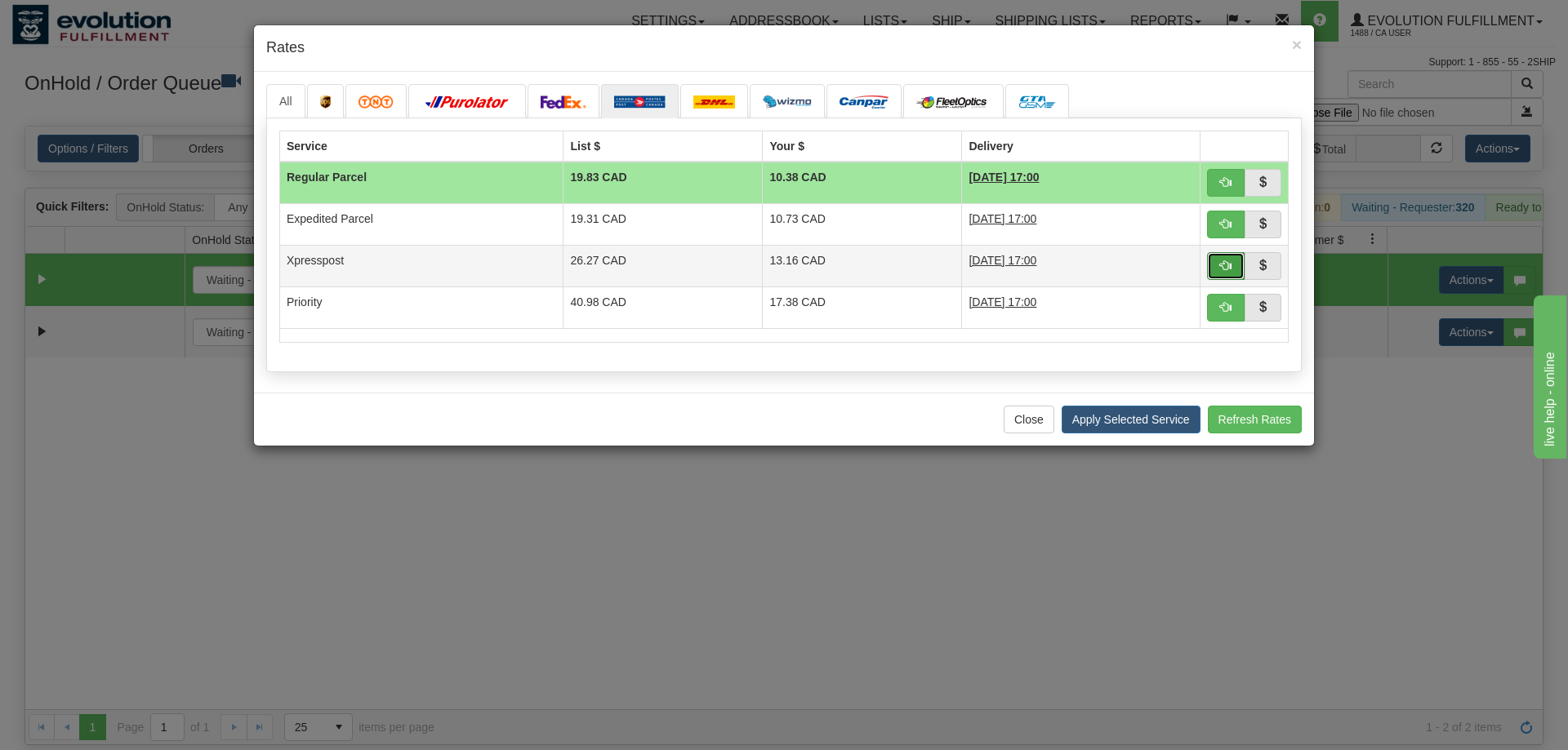
click at [1214, 267] on button "button" at bounding box center [1226, 266] width 37 height 28
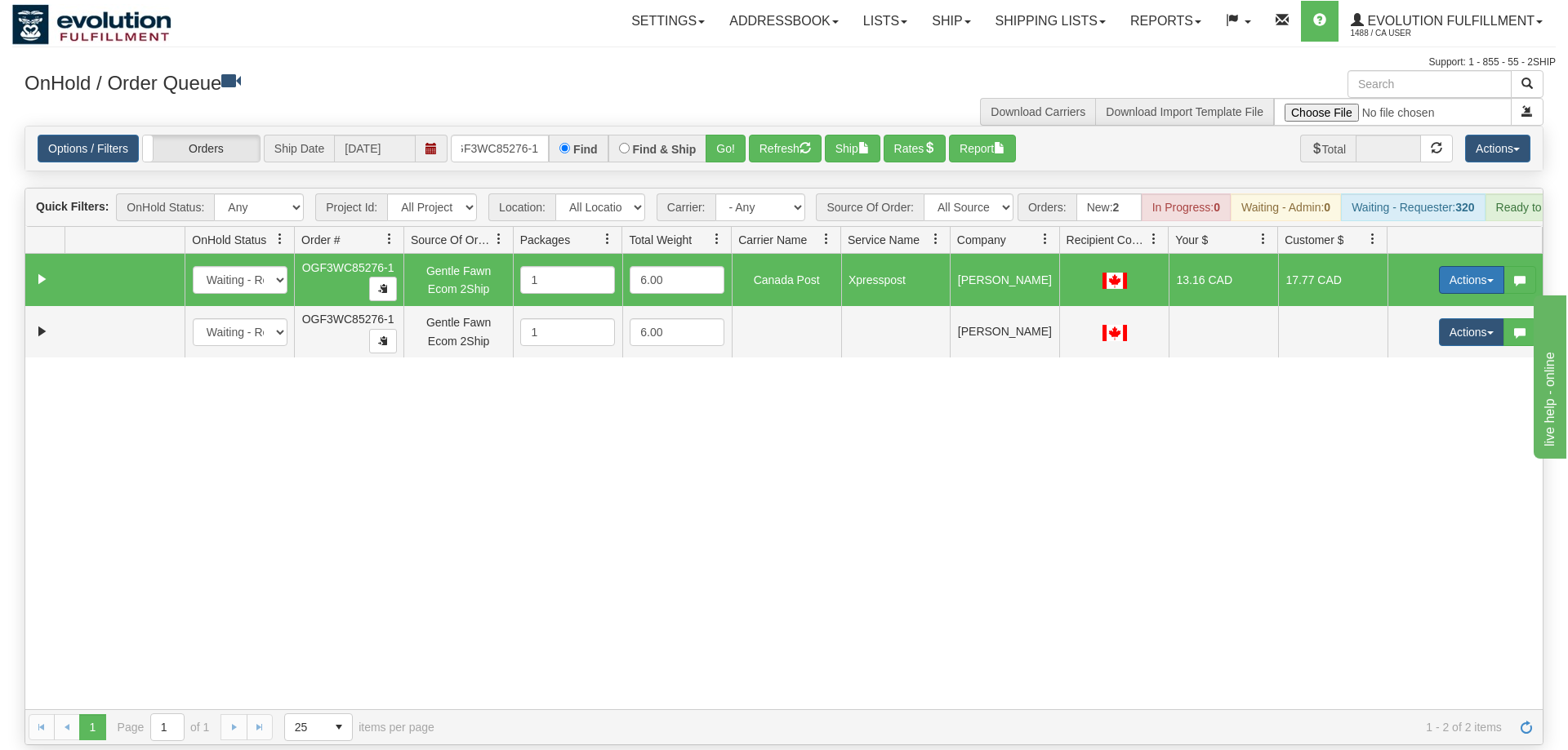
click at [1469, 266] on button "Actions" at bounding box center [1471, 279] width 65 height 28
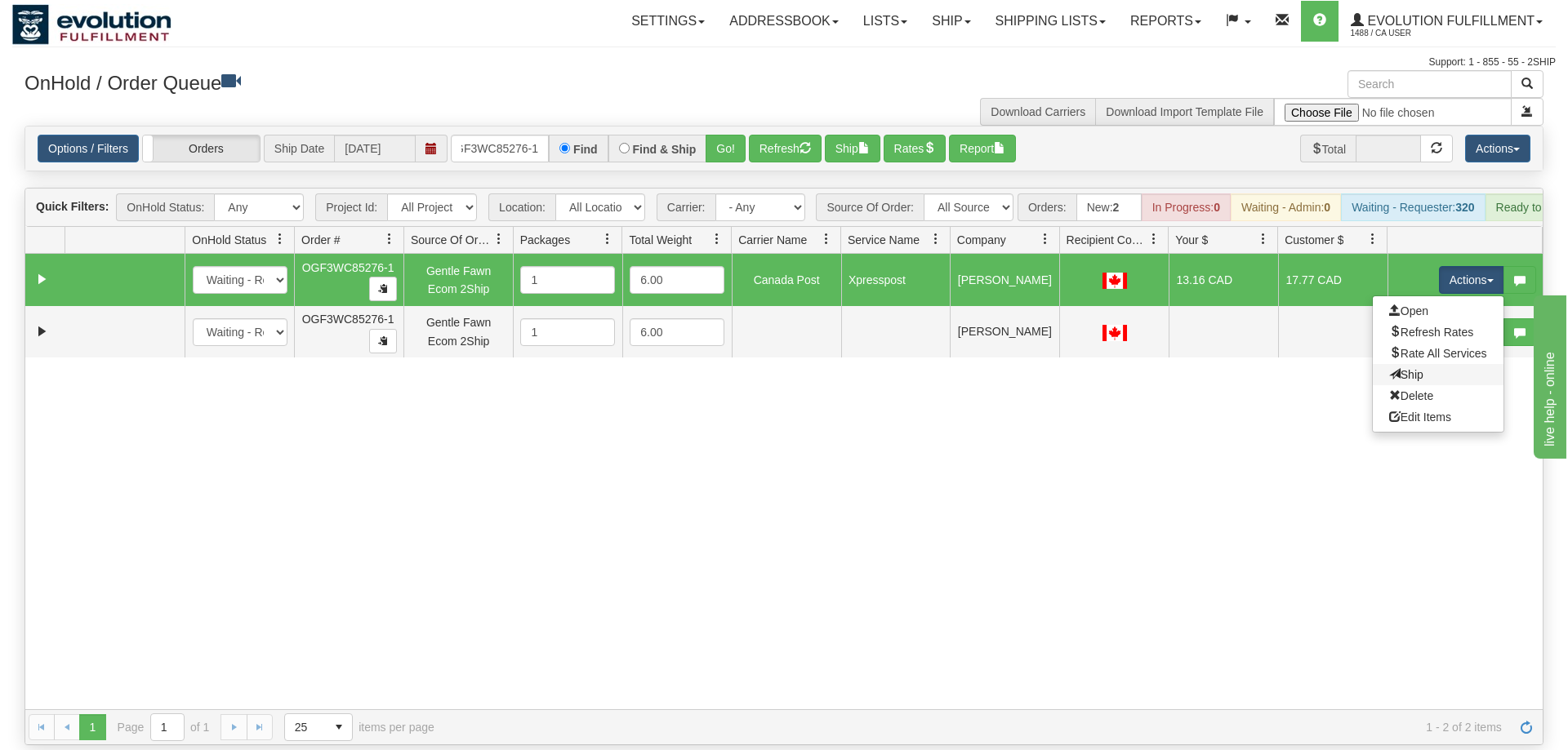
click at [1425, 364] on link "Ship" at bounding box center [1438, 375] width 131 height 21
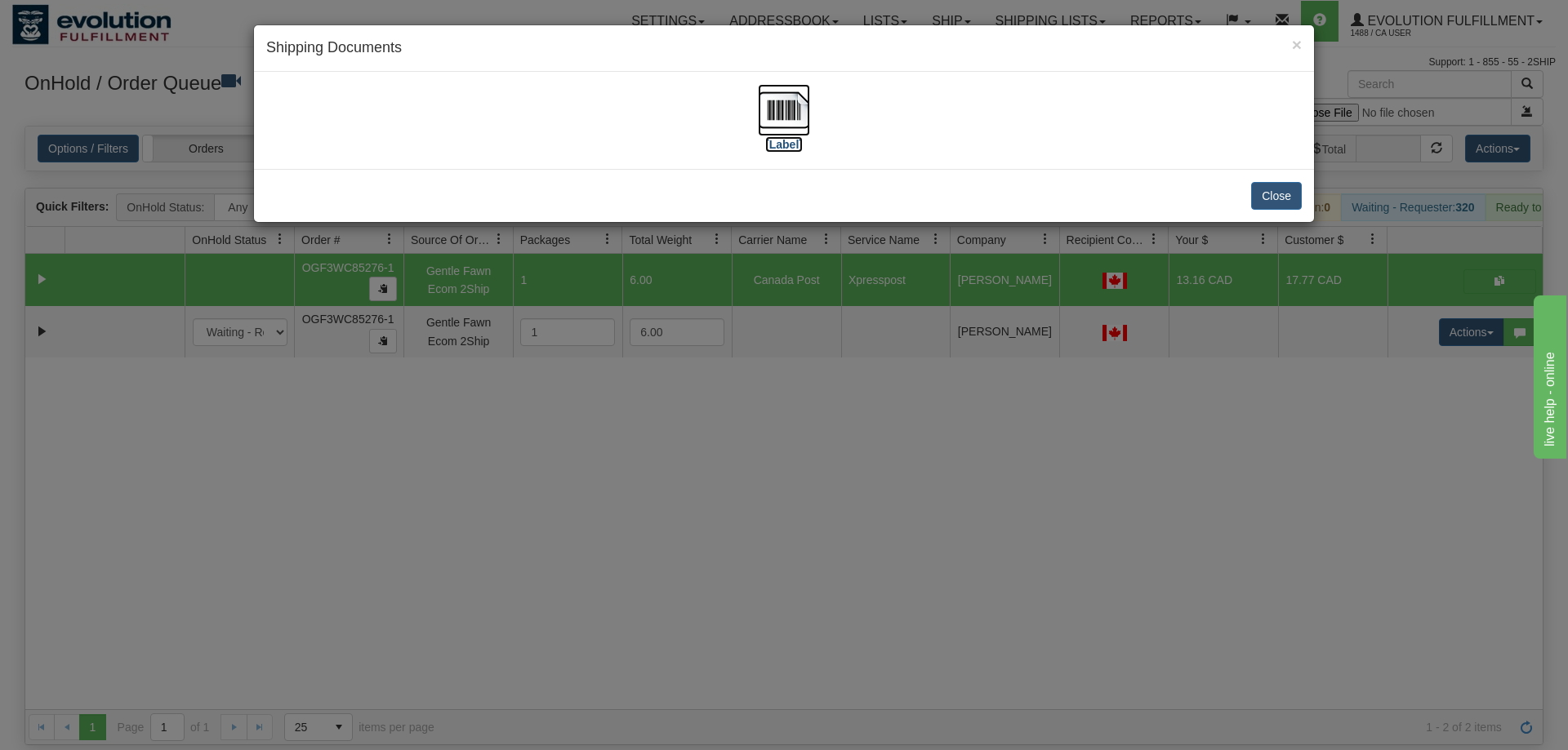
click at [801, 127] on img at bounding box center [784, 110] width 53 height 53
click at [1160, 442] on div "× Shipping Documents [Label] Close" at bounding box center [784, 375] width 1568 height 750
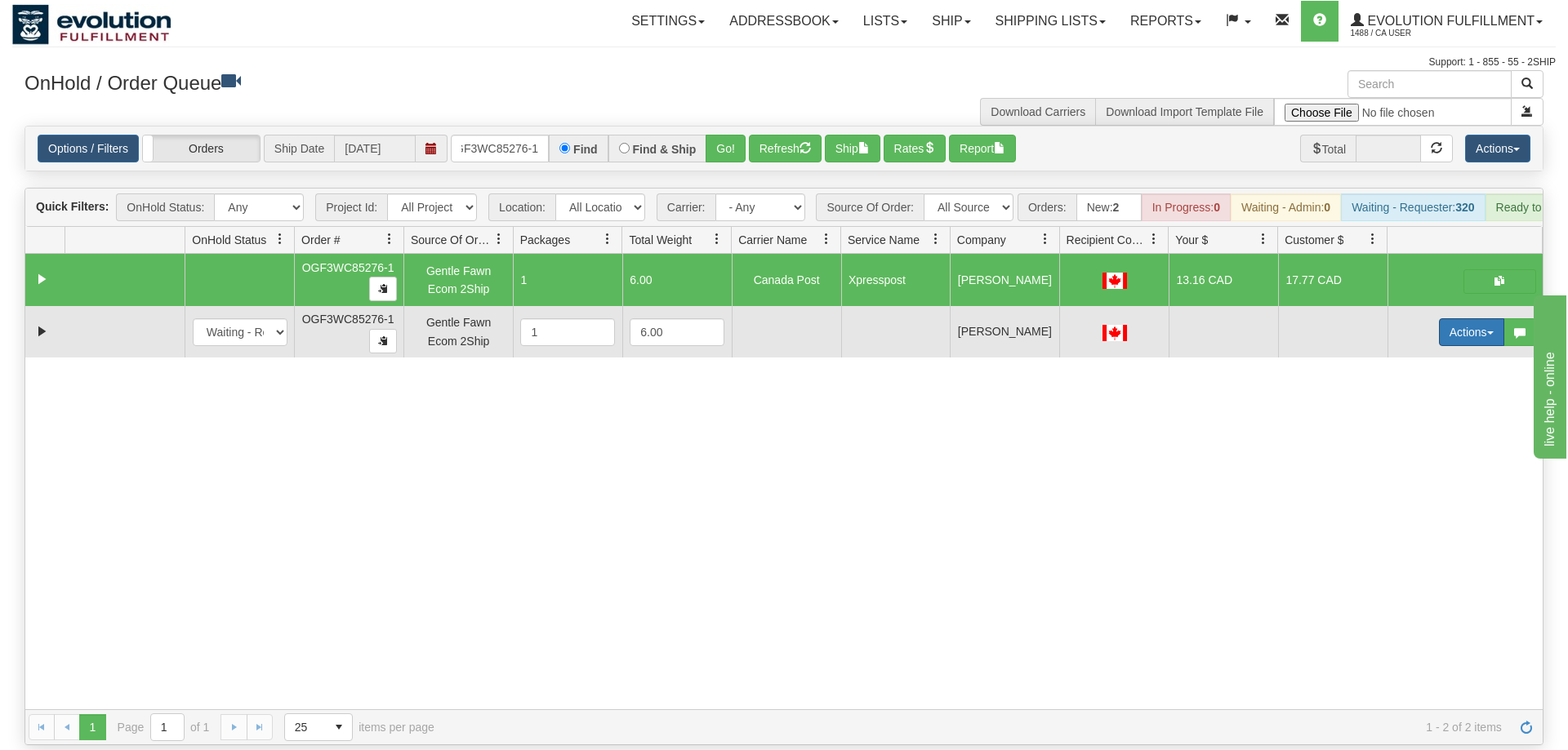
click at [1472, 319] on button "Actions" at bounding box center [1471, 332] width 65 height 28
click at [1427, 442] on span "Delete" at bounding box center [1412, 448] width 44 height 13
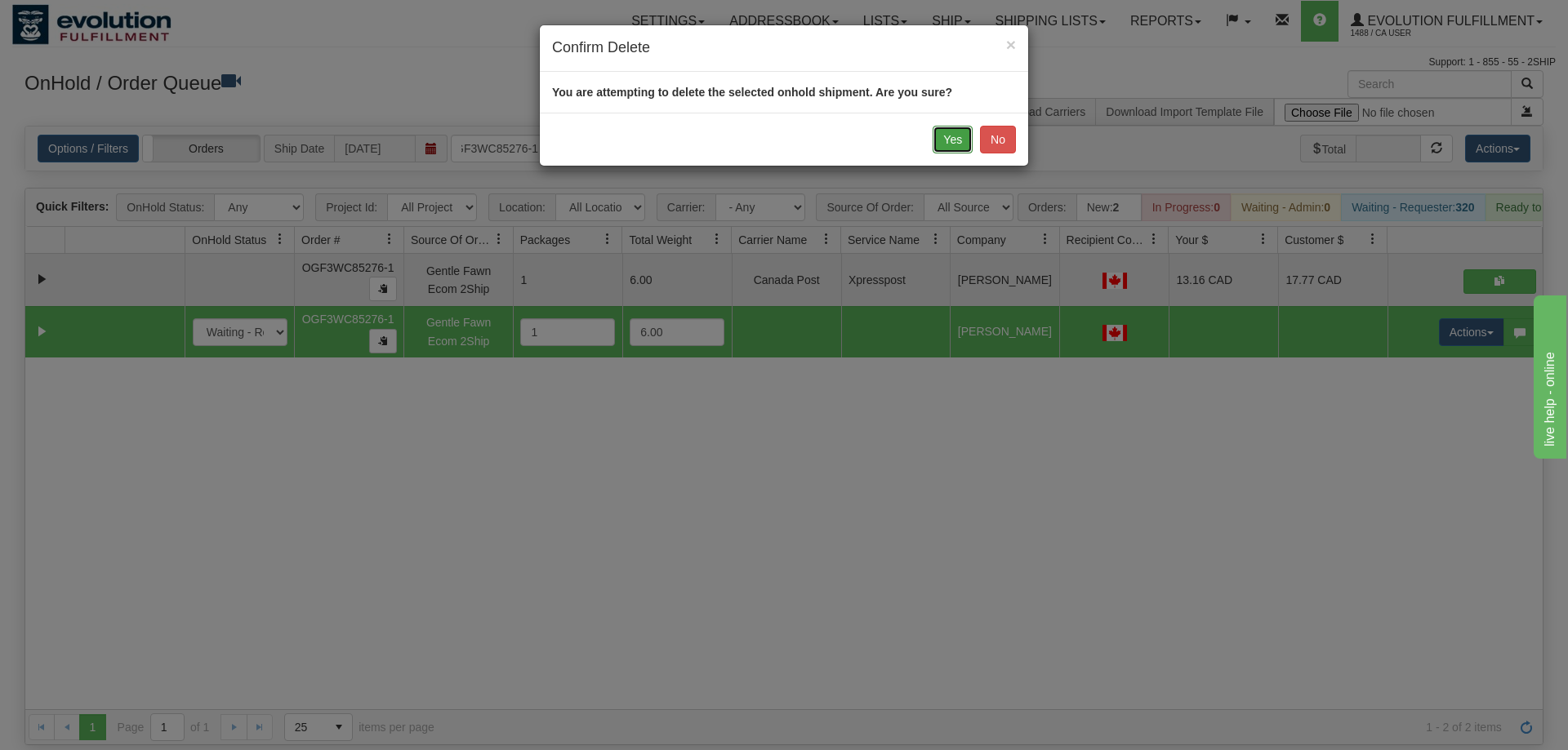
click at [948, 147] on button "Yes" at bounding box center [952, 139] width 40 height 28
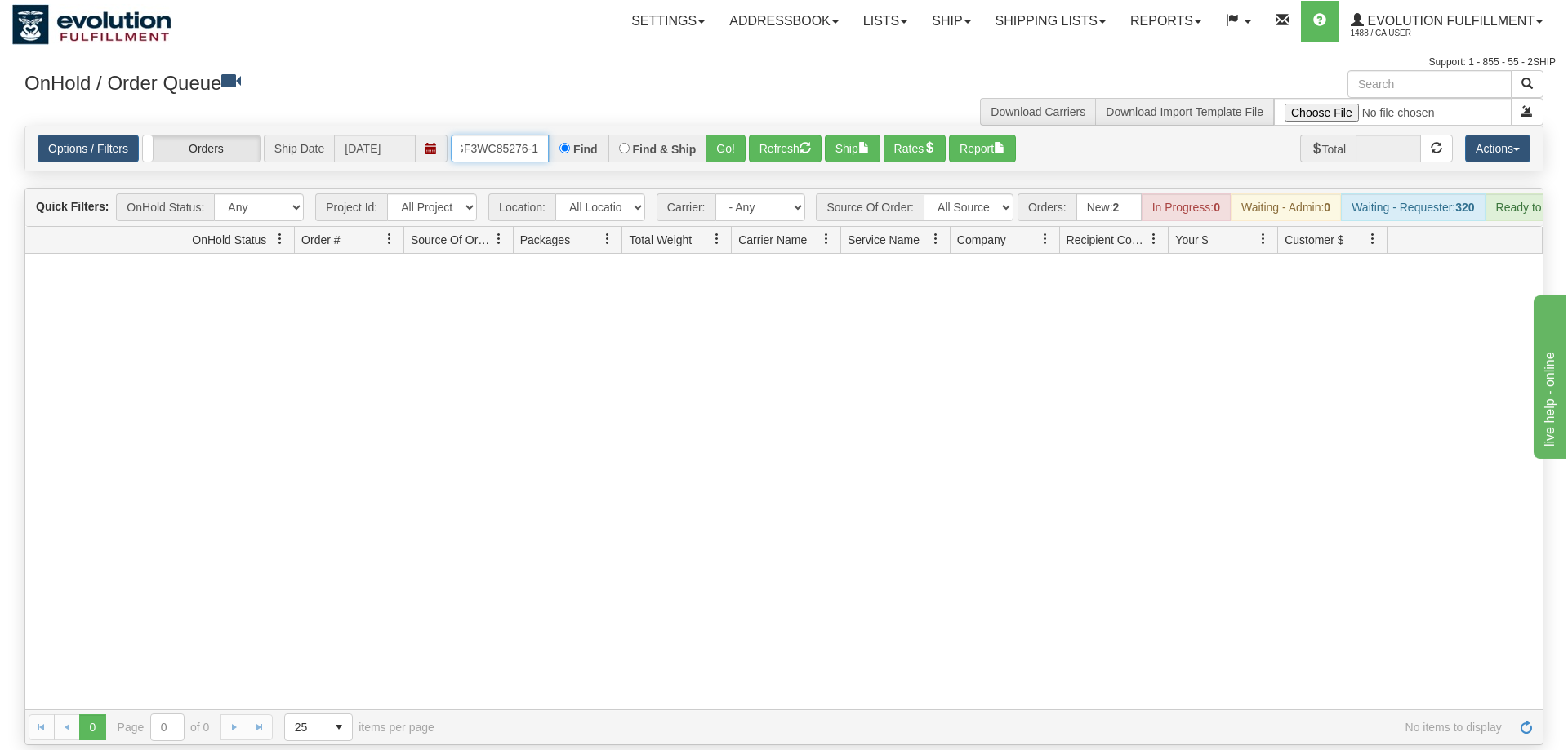
click at [495, 135] on input "OGF3WC85276-1" at bounding box center [499, 149] width 98 height 28
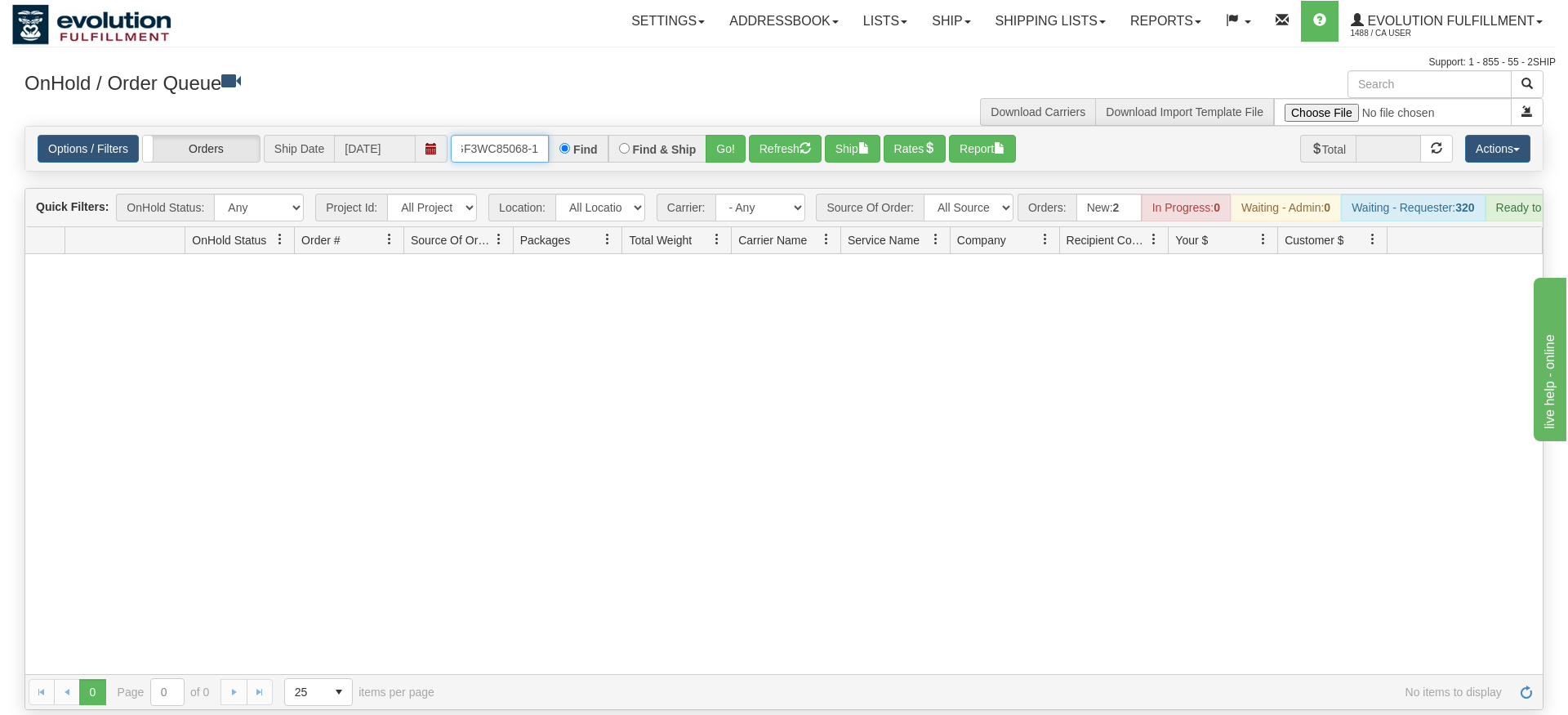
type input "OGF3WC85068-1"
click at [720, 142] on div "Options / Filters Group Shipments Orders Ship Date [DATE] OGF3WC85068-1 Find Fi…" at bounding box center [784, 149] width 1518 height 44
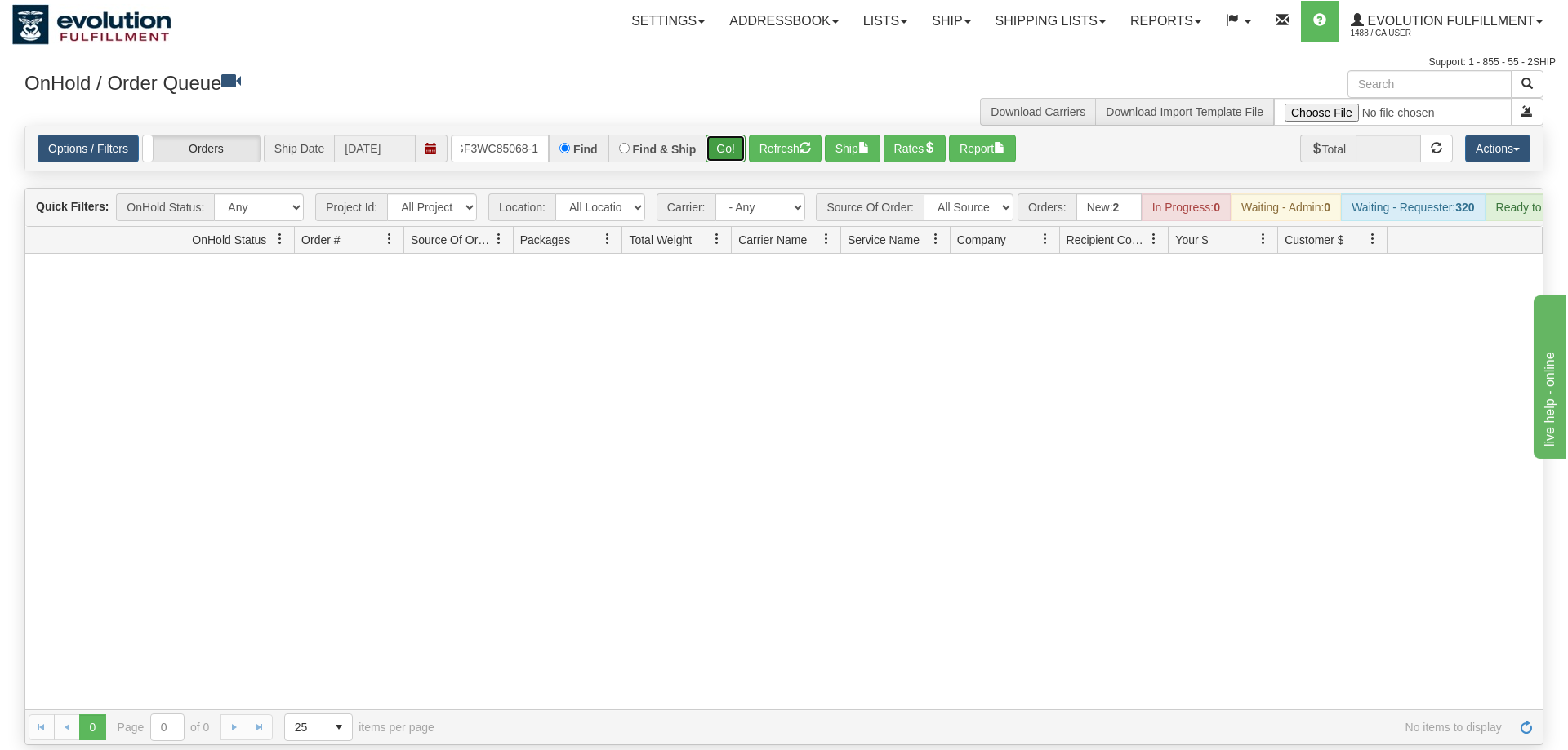
click at [727, 135] on button "Go!" at bounding box center [725, 149] width 40 height 28
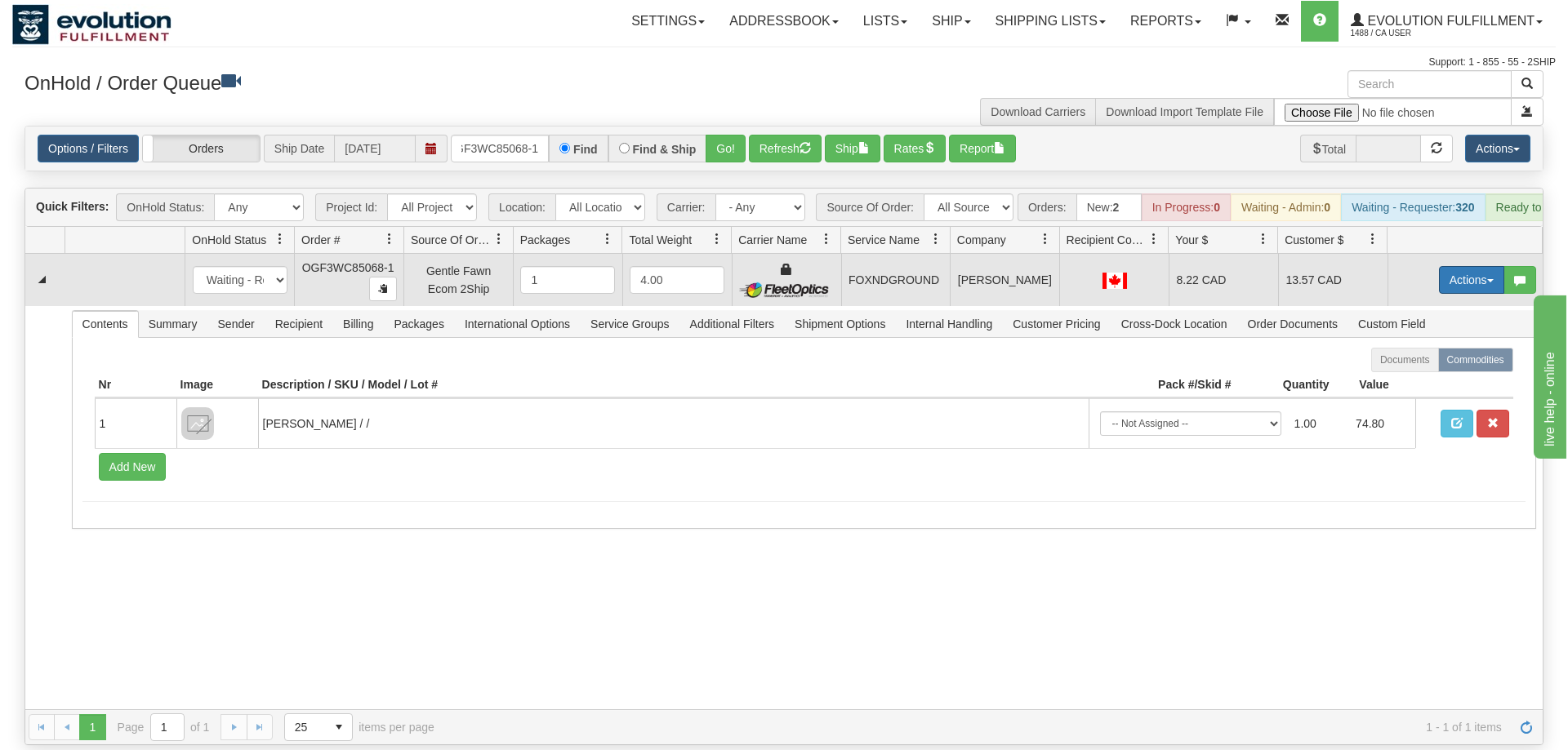
click at [1485, 266] on button "Actions" at bounding box center [1471, 279] width 65 height 28
click at [1430, 364] on link "Ship" at bounding box center [1438, 375] width 131 height 21
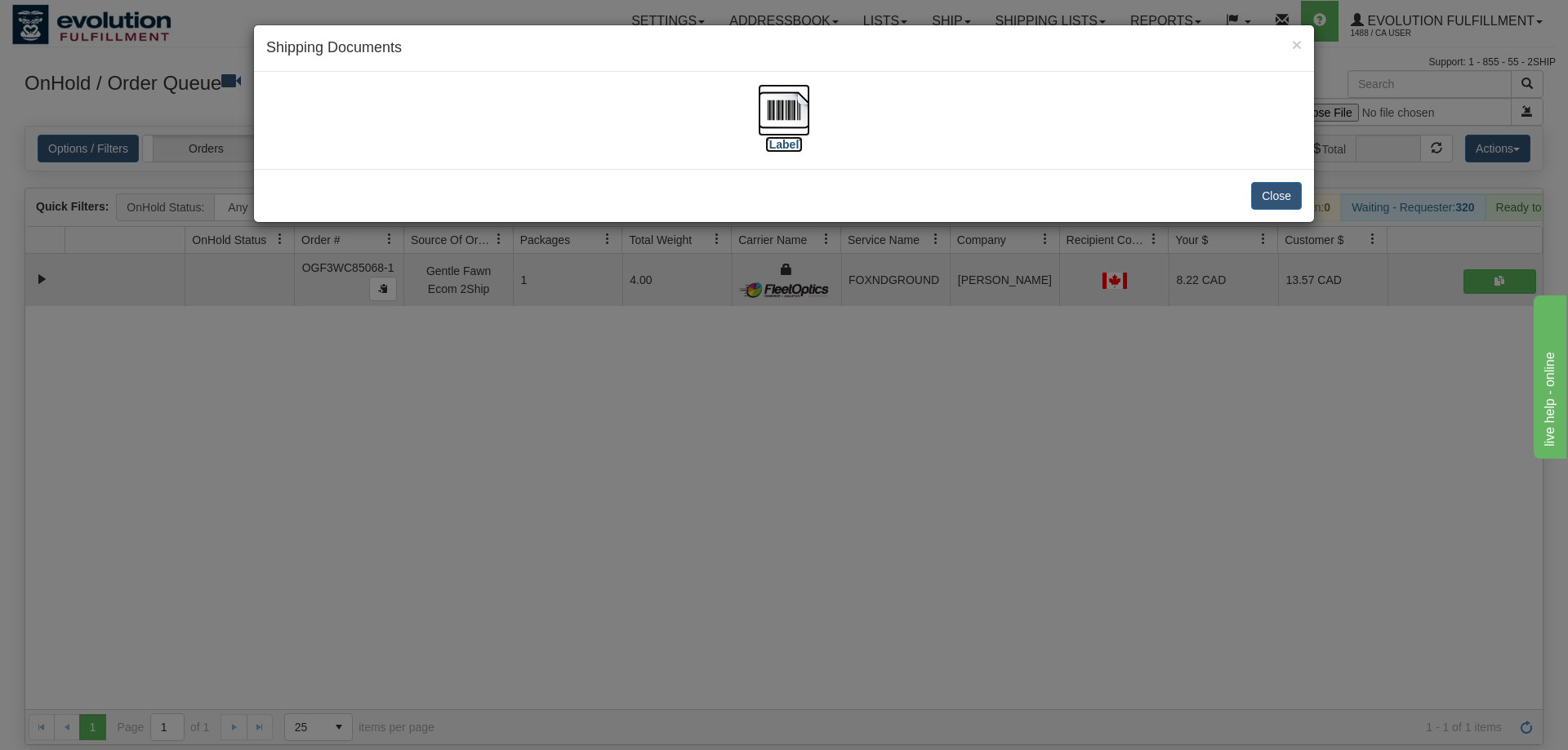
click at [793, 116] on img at bounding box center [784, 110] width 53 height 53
click at [865, 485] on div "× Shipping Documents [Label] Close" at bounding box center [784, 375] width 1568 height 750
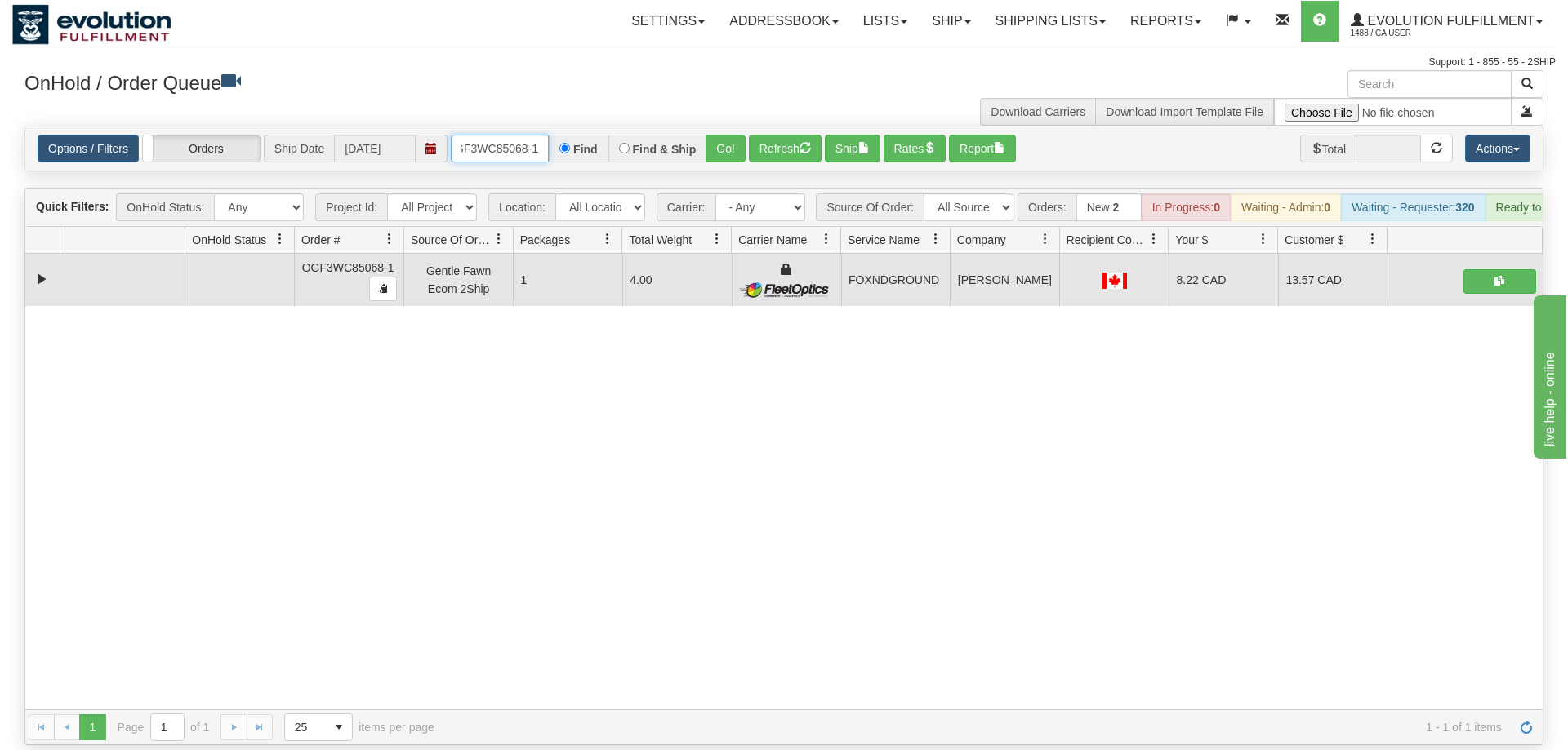
click at [473, 135] on input "OGF3WC85068-1" at bounding box center [499, 149] width 98 height 28
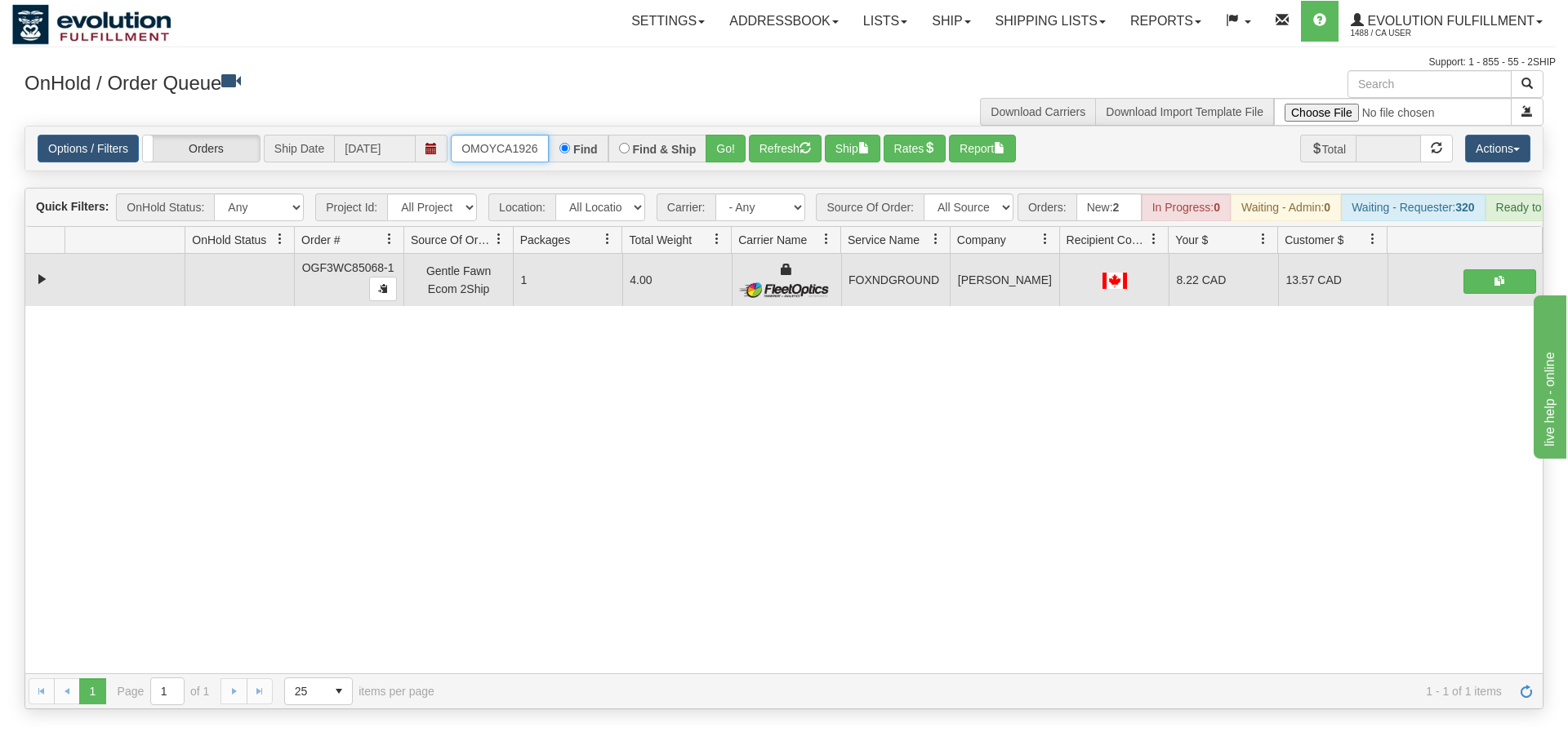
scroll to position [0, 16]
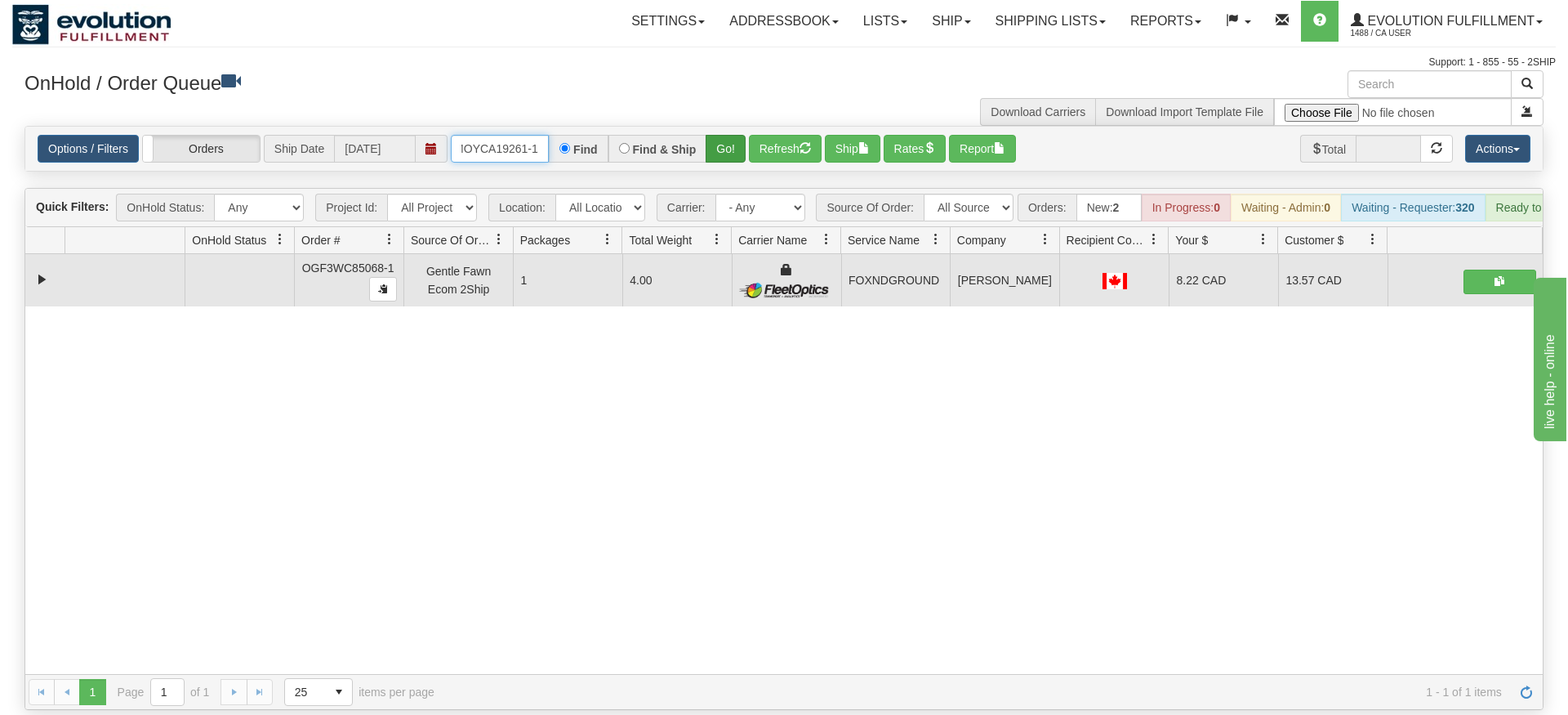
type input "OMOYCA19261-1"
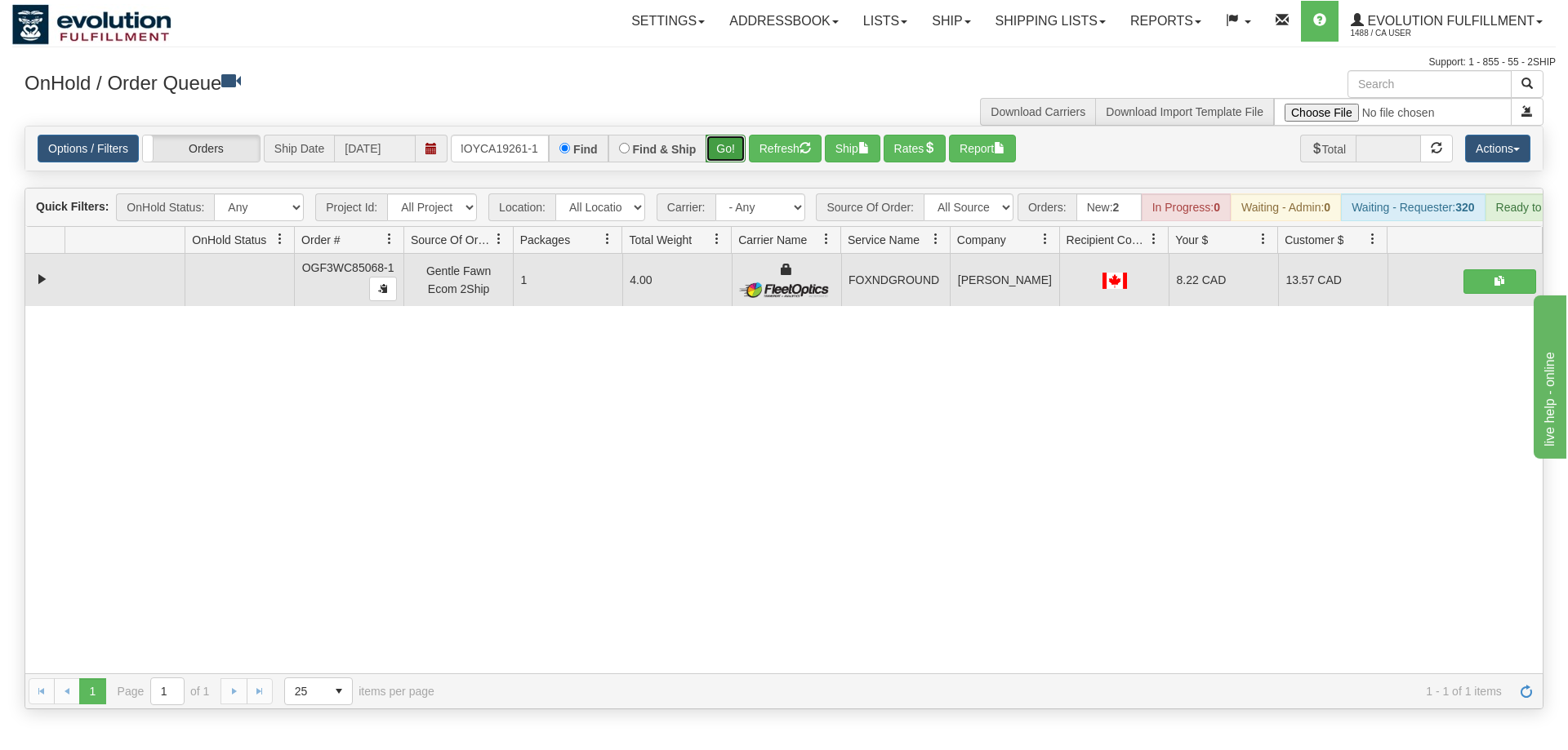
click at [716, 149] on div "Is equal to Is not equal to Contains Does not contains CAD USD EUR ZAR [PERSON_…" at bounding box center [784, 417] width 1543 height 584
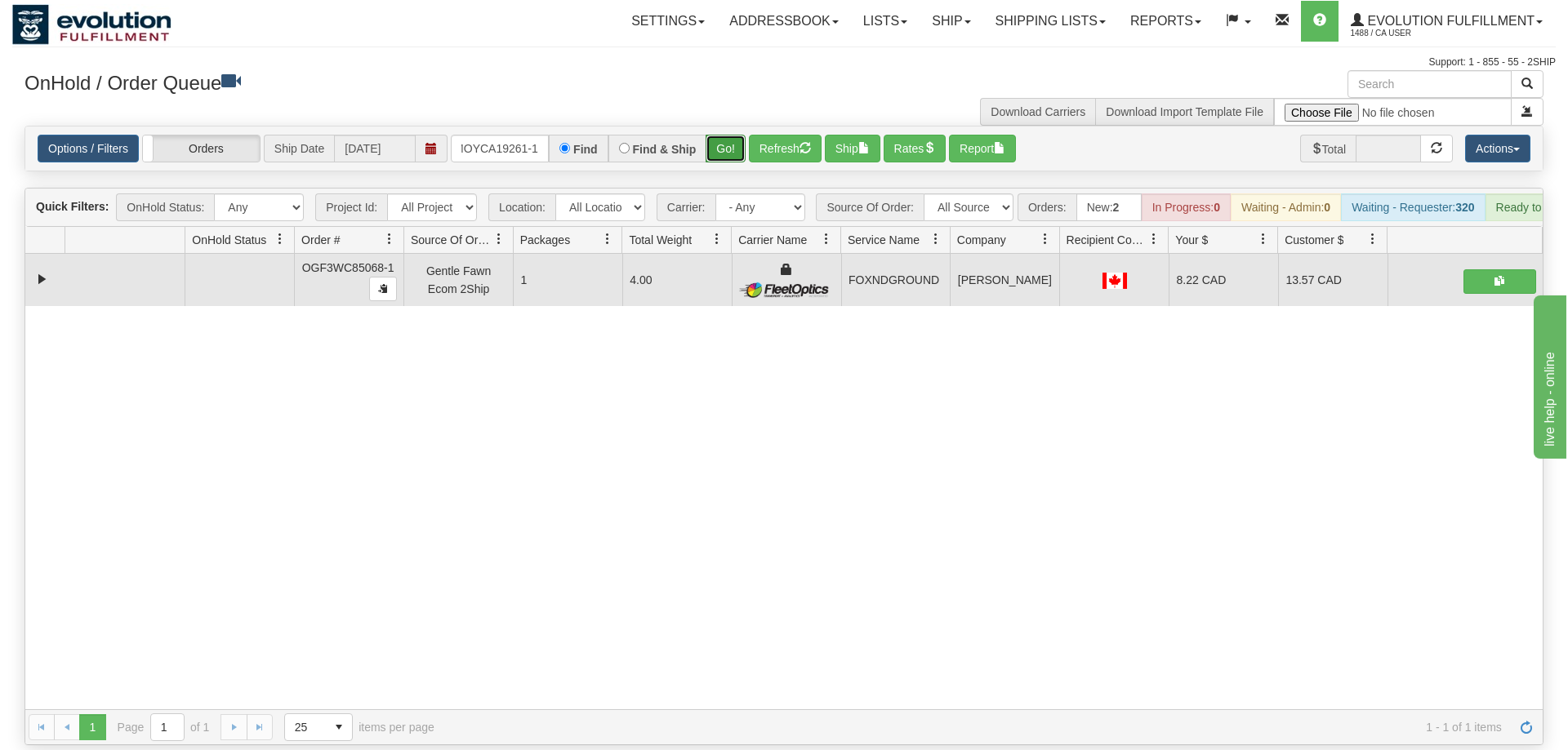
click at [744, 135] on button "Go!" at bounding box center [725, 149] width 40 height 28
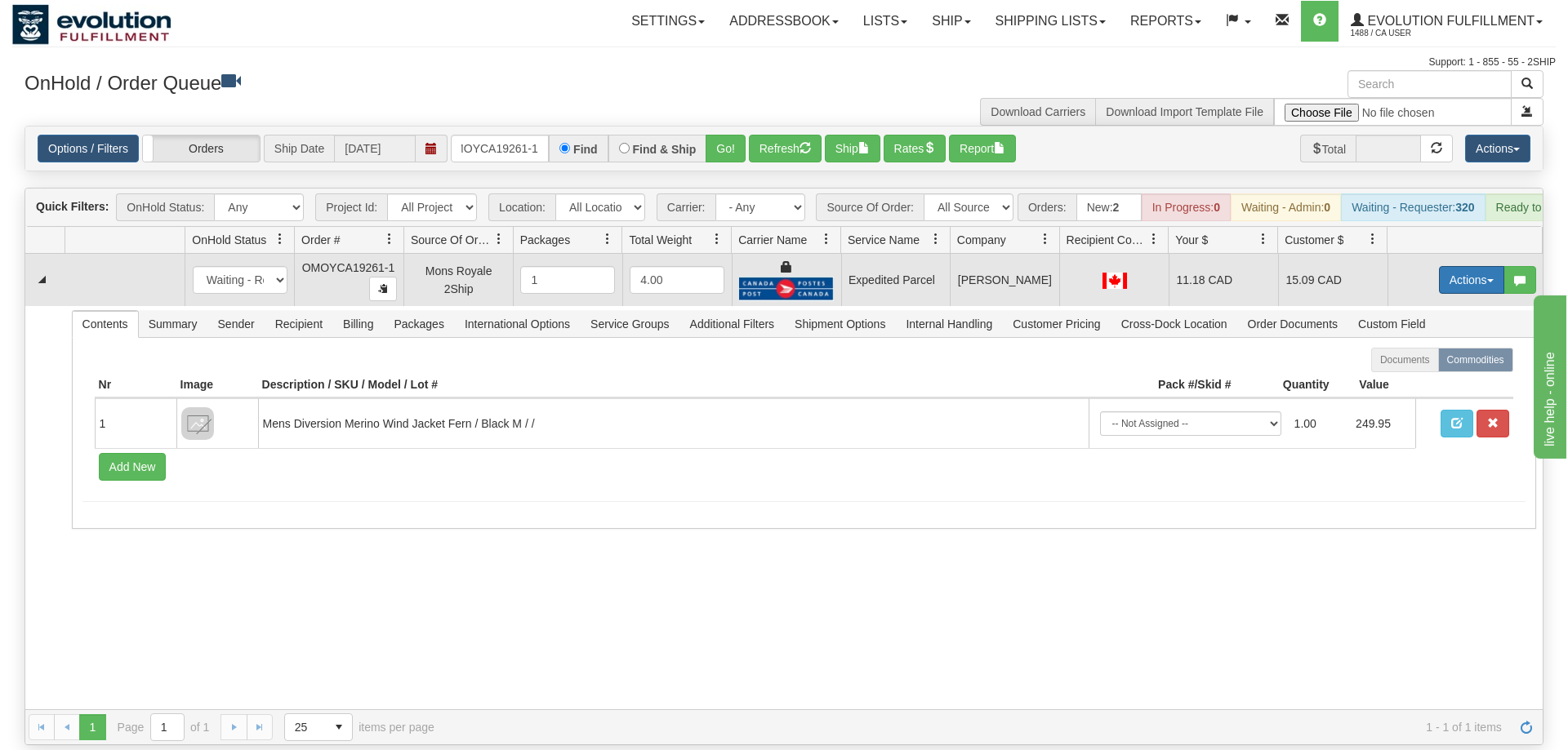
click at [1474, 266] on button "Actions" at bounding box center [1471, 279] width 65 height 28
click at [1420, 364] on link "Ship" at bounding box center [1438, 375] width 131 height 21
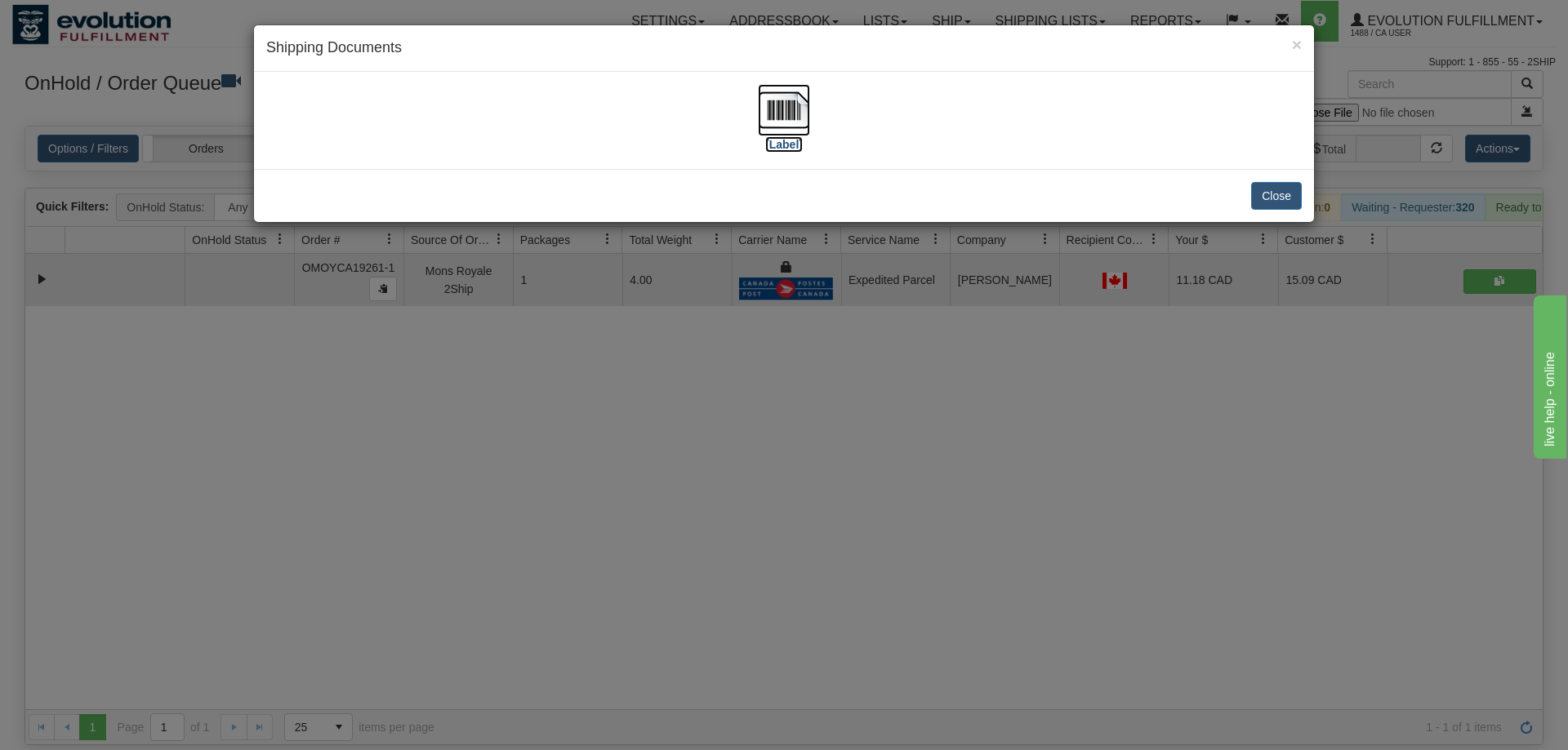
click at [784, 121] on img at bounding box center [784, 110] width 53 height 53
